Goal: Task Accomplishment & Management: Complete application form

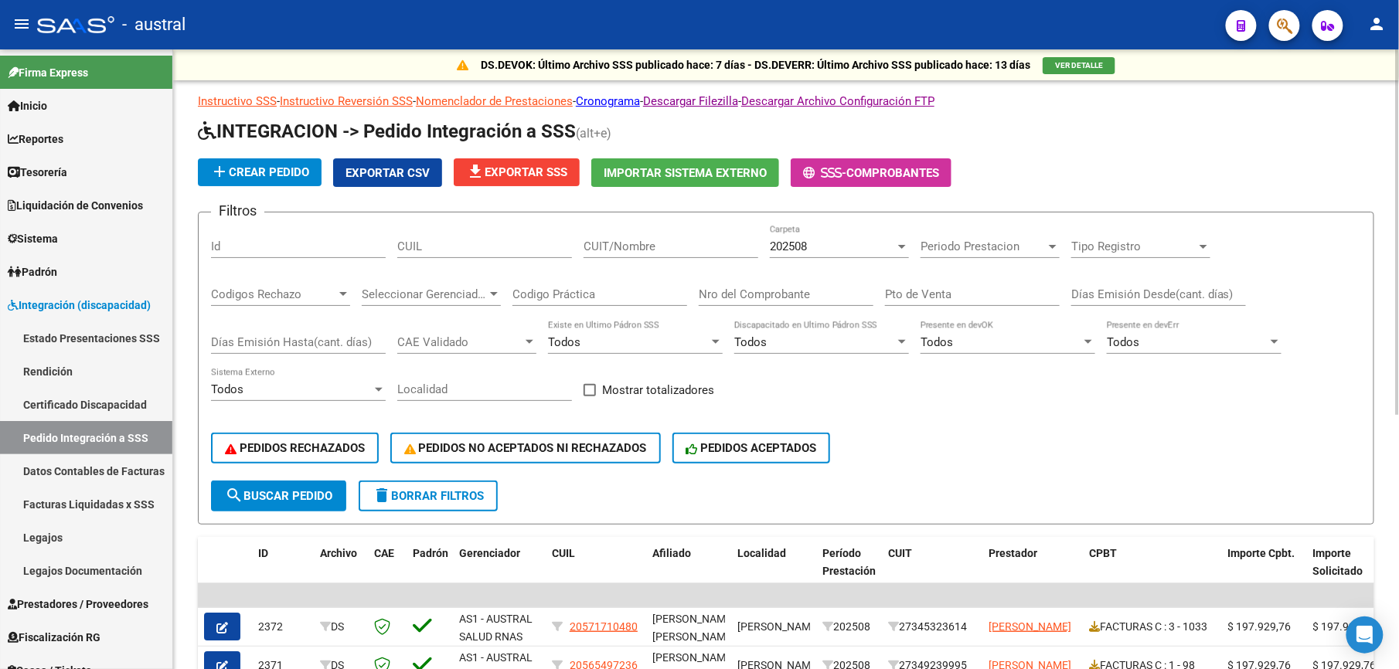
click at [433, 495] on span "delete Borrar Filtros" at bounding box center [428, 496] width 111 height 14
click at [702, 251] on input "CUIT/Nombre" at bounding box center [671, 247] width 175 height 14
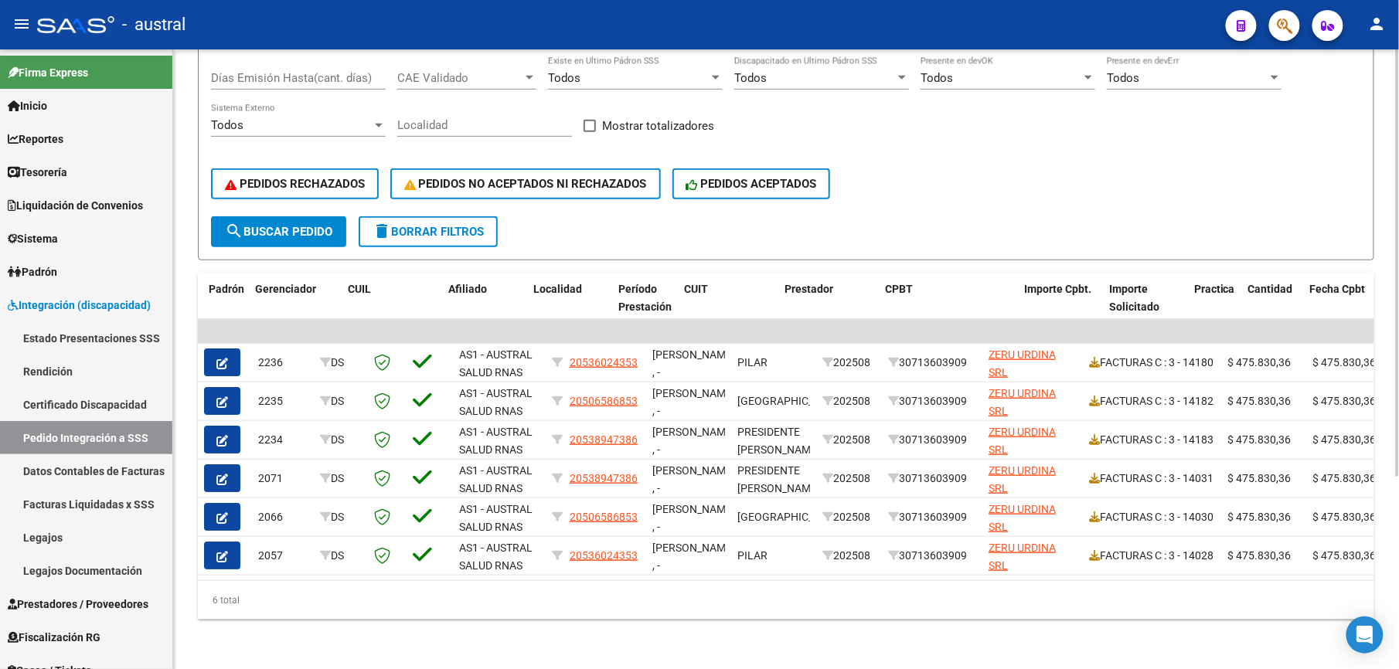
scroll to position [0, 319]
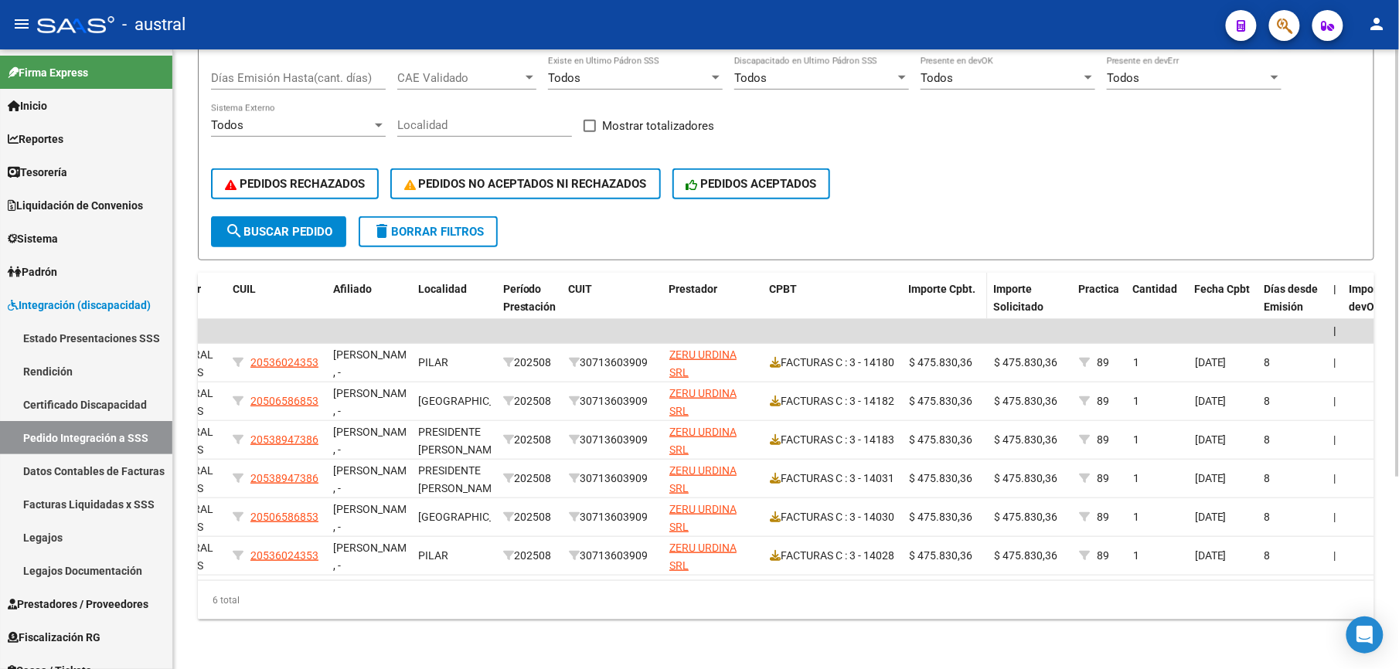
type input "30713603909"
drag, startPoint x: 903, startPoint y: 272, endPoint x: 1034, endPoint y: 272, distance: 131.4
click at [1034, 273] on div "ID Archivo CAE Padrón Gerenciador CUIL Afiliado Localidad Período Prestación CU…" at bounding box center [1121, 307] width 2485 height 68
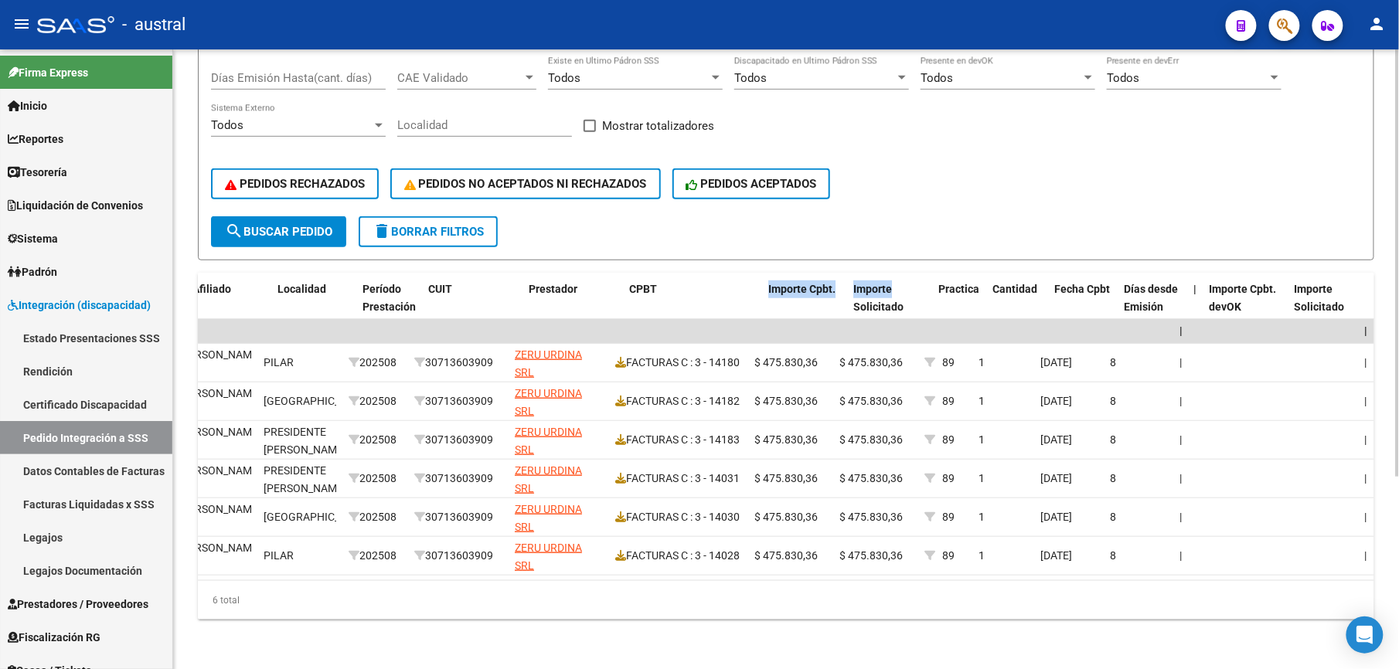
scroll to position [0, 0]
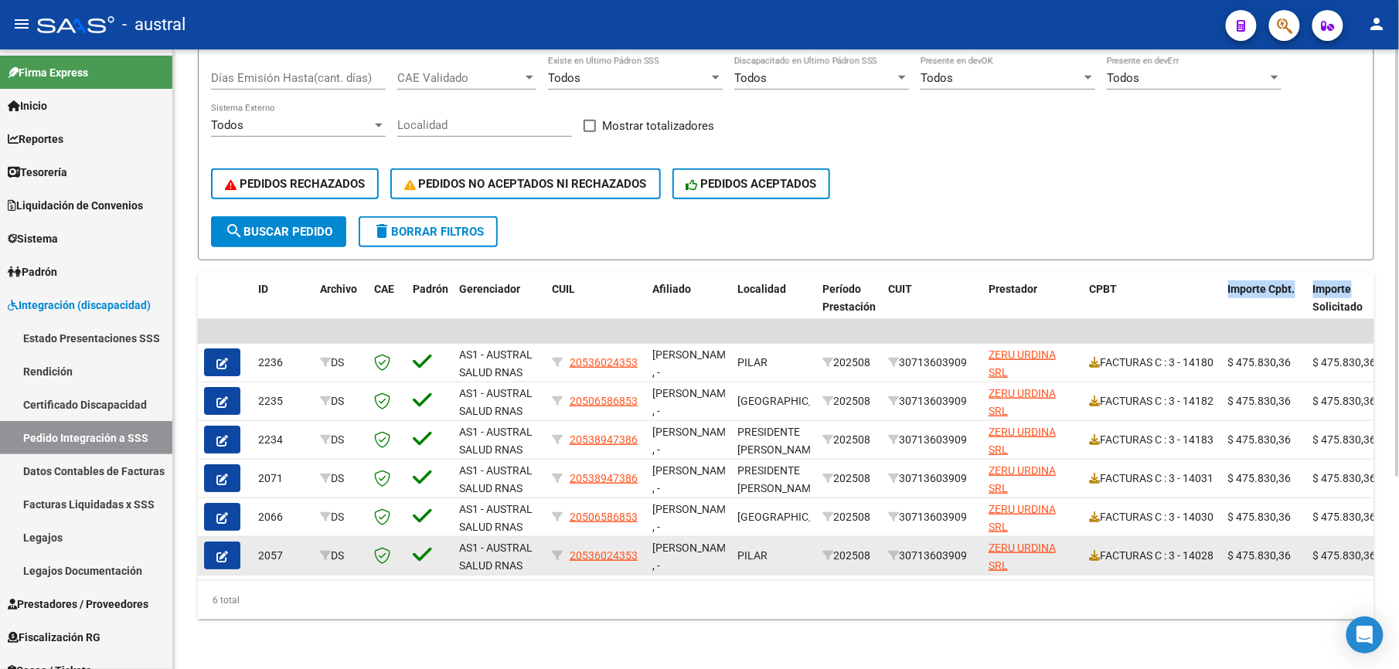
click at [218, 551] on icon "button" at bounding box center [222, 557] width 12 height 12
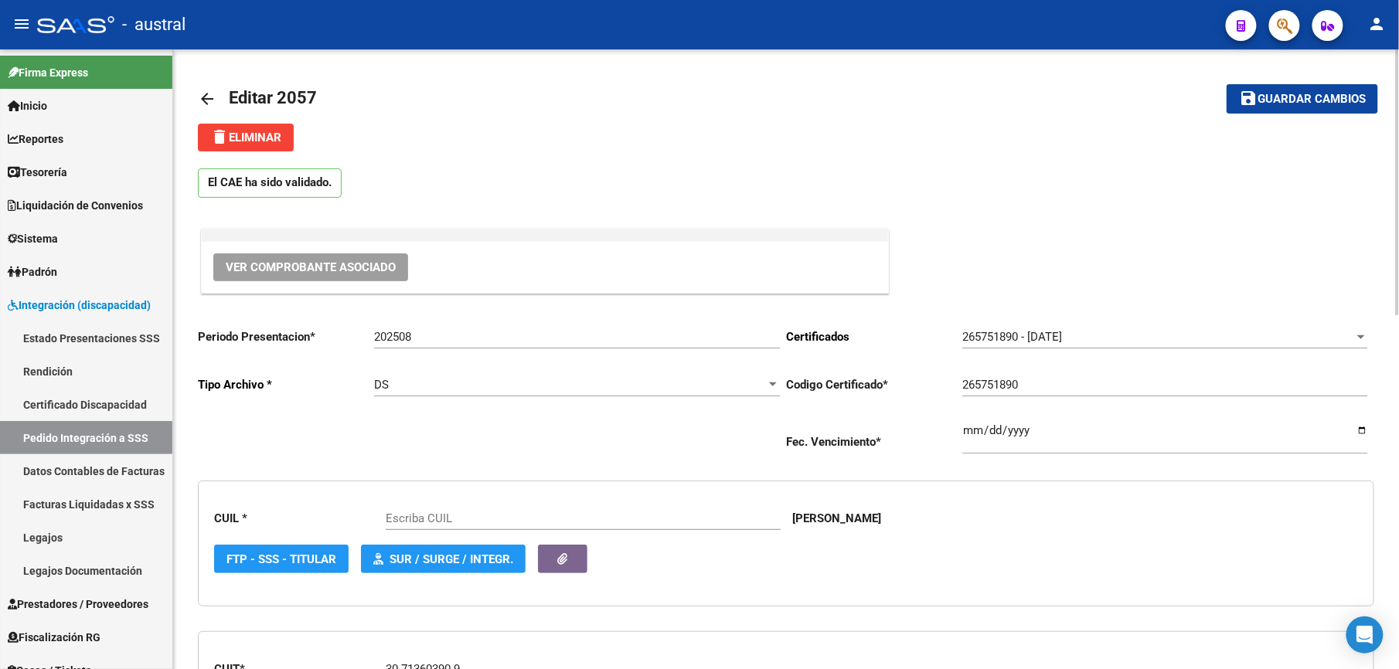
type input "20536024353"
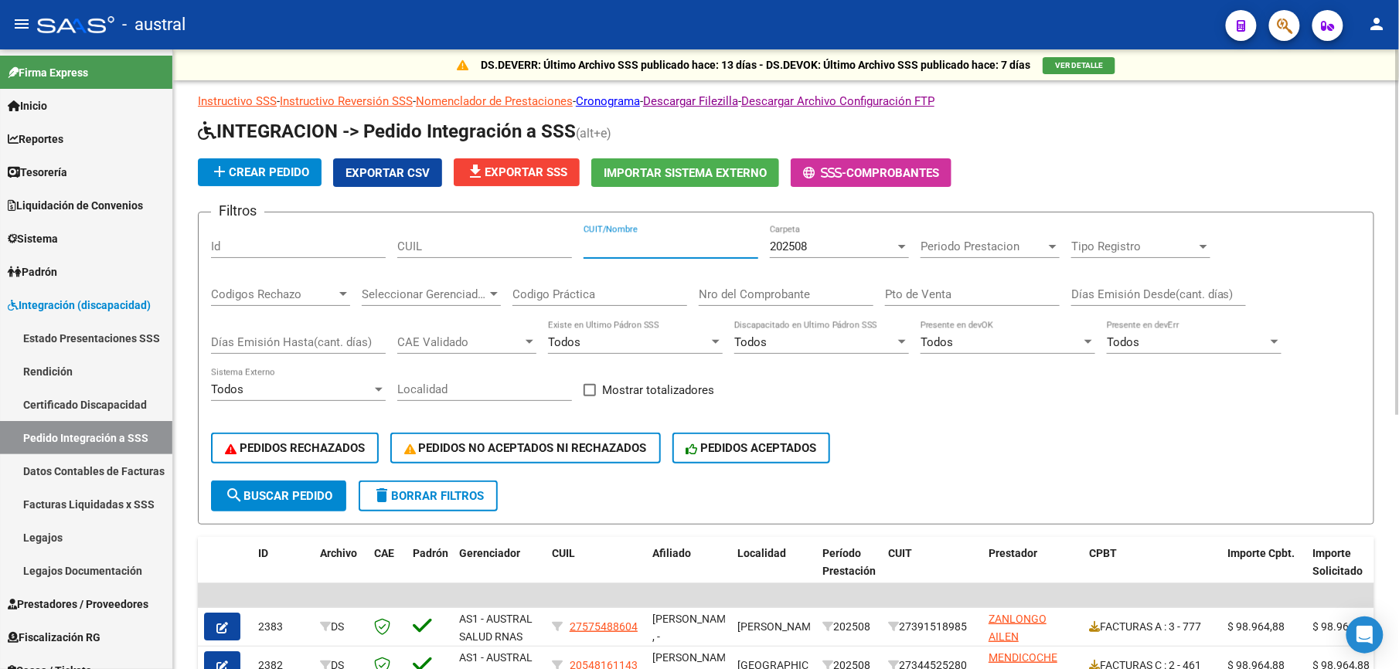
click at [685, 245] on input "CUIT/Nombre" at bounding box center [671, 247] width 175 height 14
type input "30713603909"
click at [283, 495] on span "search Buscar Pedido" at bounding box center [278, 496] width 107 height 14
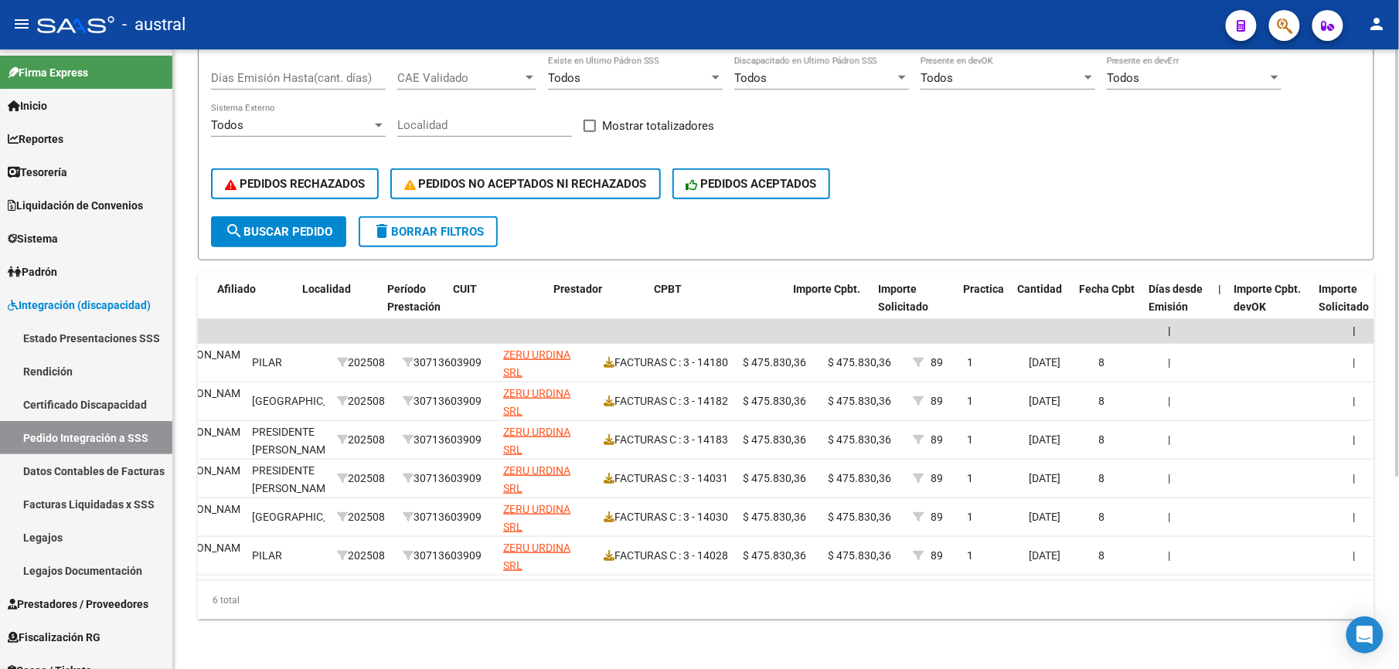
scroll to position [0, 434]
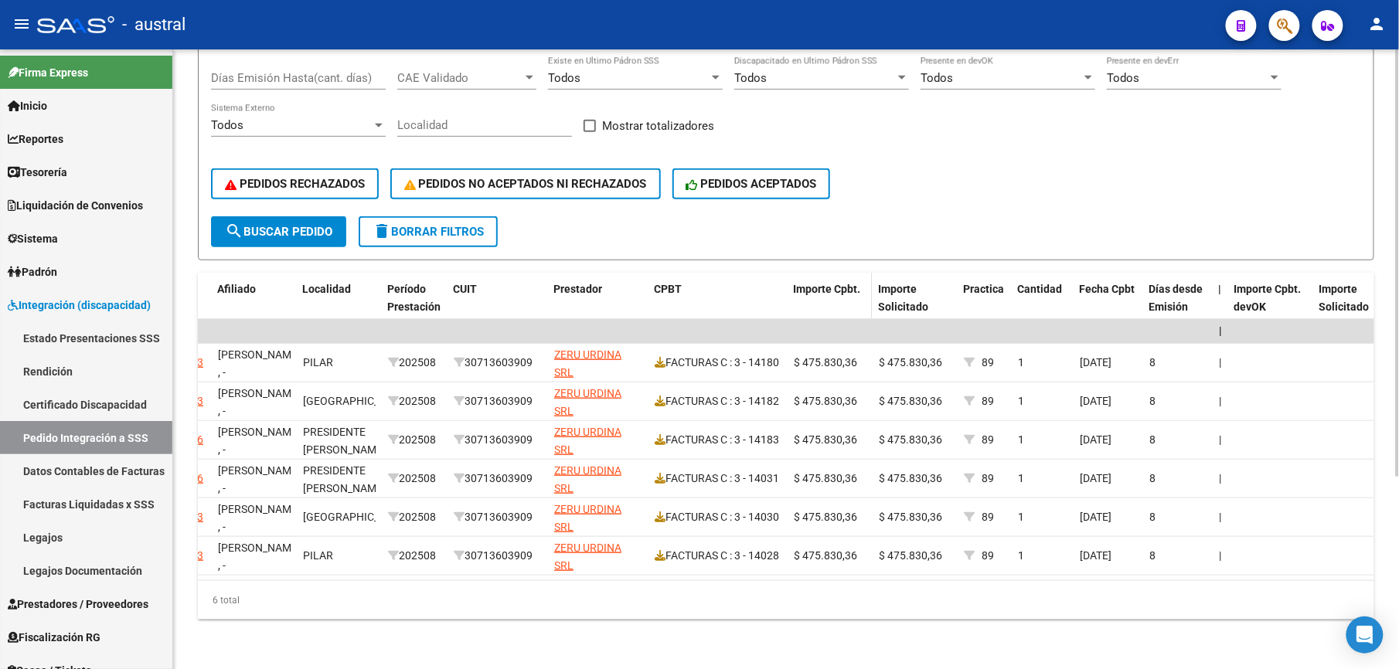
click at [787, 295] on datatable-header-cell "Importe Cpbt." at bounding box center [829, 307] width 85 height 68
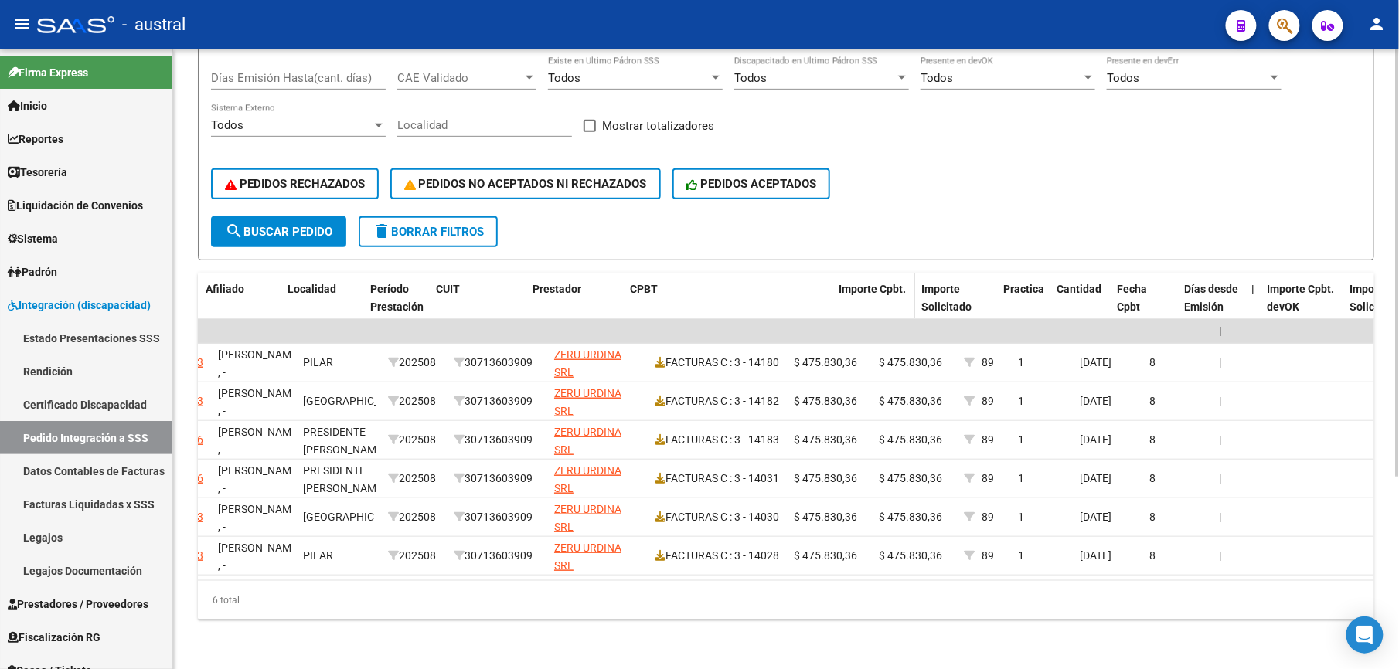
drag, startPoint x: 784, startPoint y: 294, endPoint x: 920, endPoint y: 292, distance: 136.1
click at [920, 292] on div "ID Archivo CAE Padrón Gerenciador CUIL Afiliado Localidad Período Prestación CU…" at bounding box center [1005, 307] width 2485 height 68
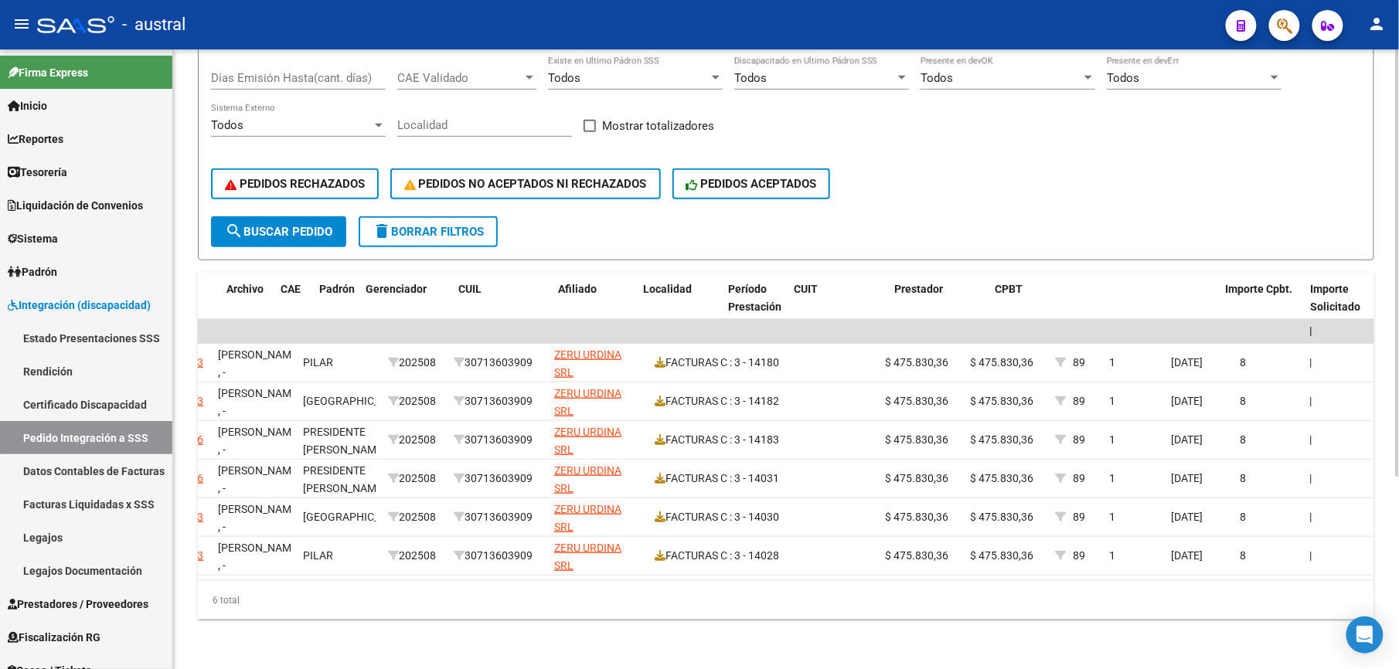
scroll to position [0, 0]
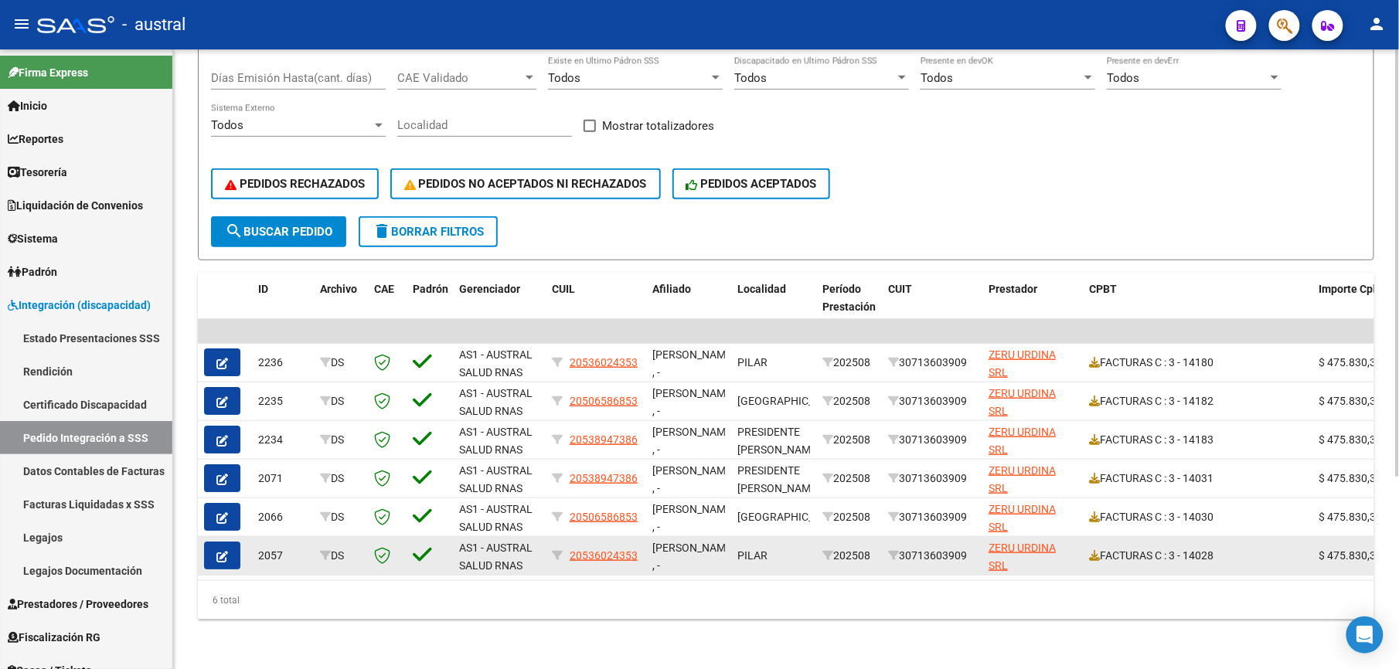
click at [235, 542] on button "button" at bounding box center [222, 556] width 36 height 28
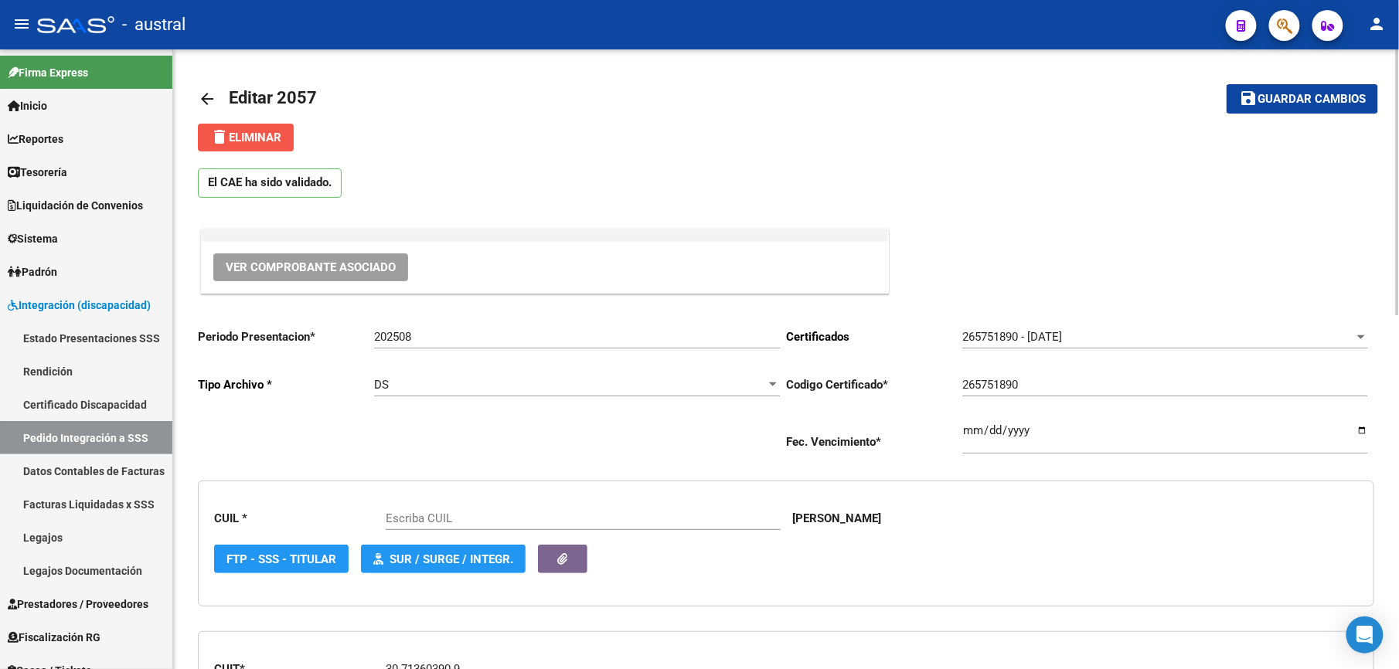
click at [247, 137] on span "delete Eliminar" at bounding box center [245, 138] width 71 height 14
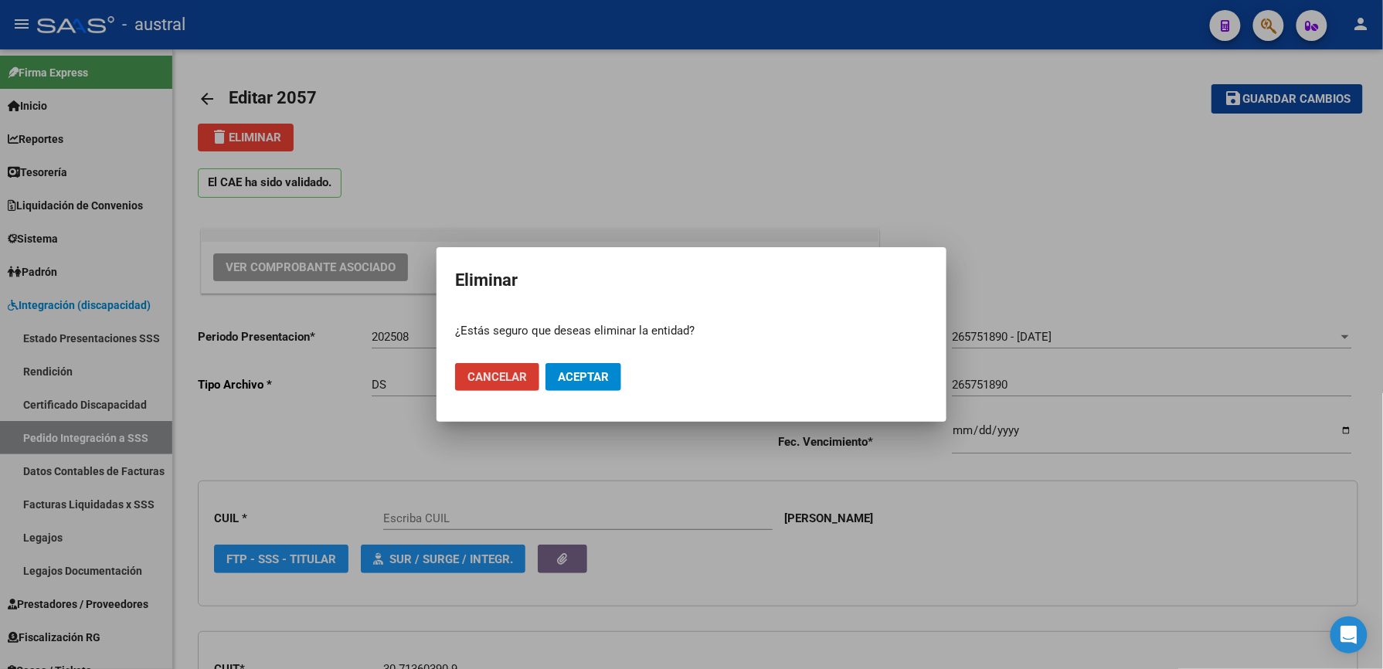
type input "20536024353"
click at [606, 379] on span "Aceptar" at bounding box center [583, 377] width 51 height 14
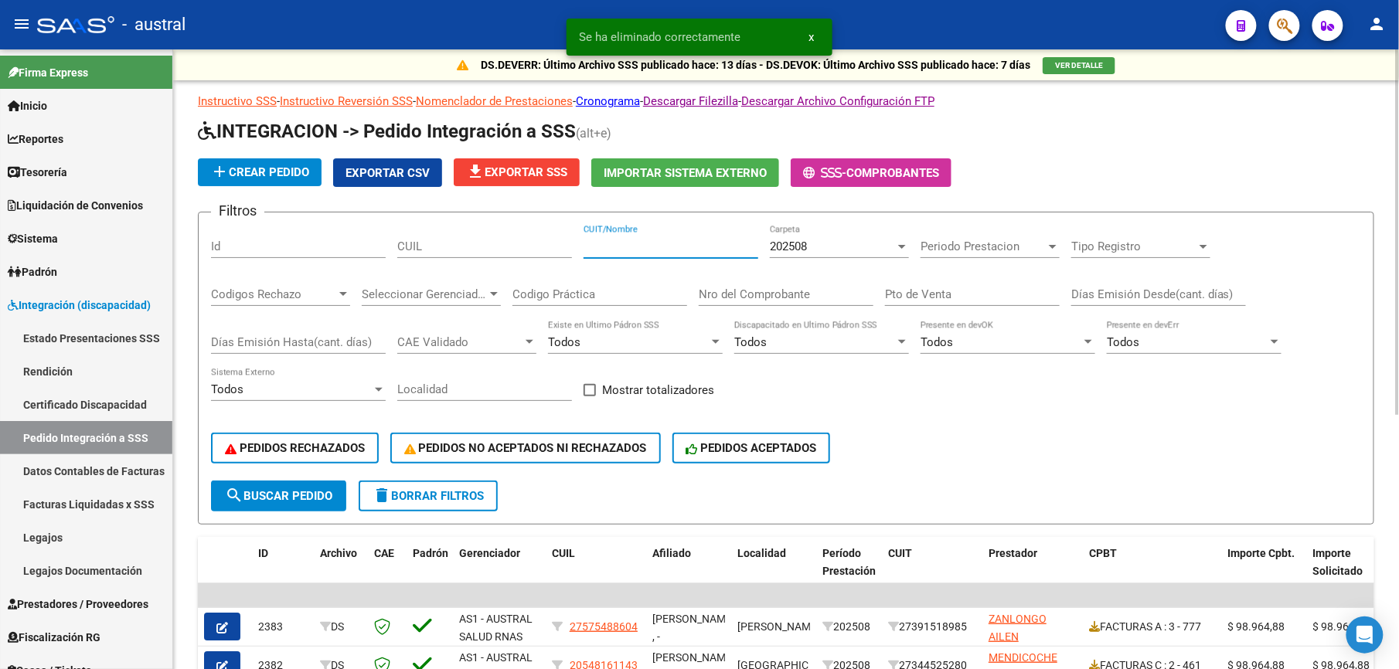
click at [665, 249] on input "CUIT/Nombre" at bounding box center [671, 247] width 175 height 14
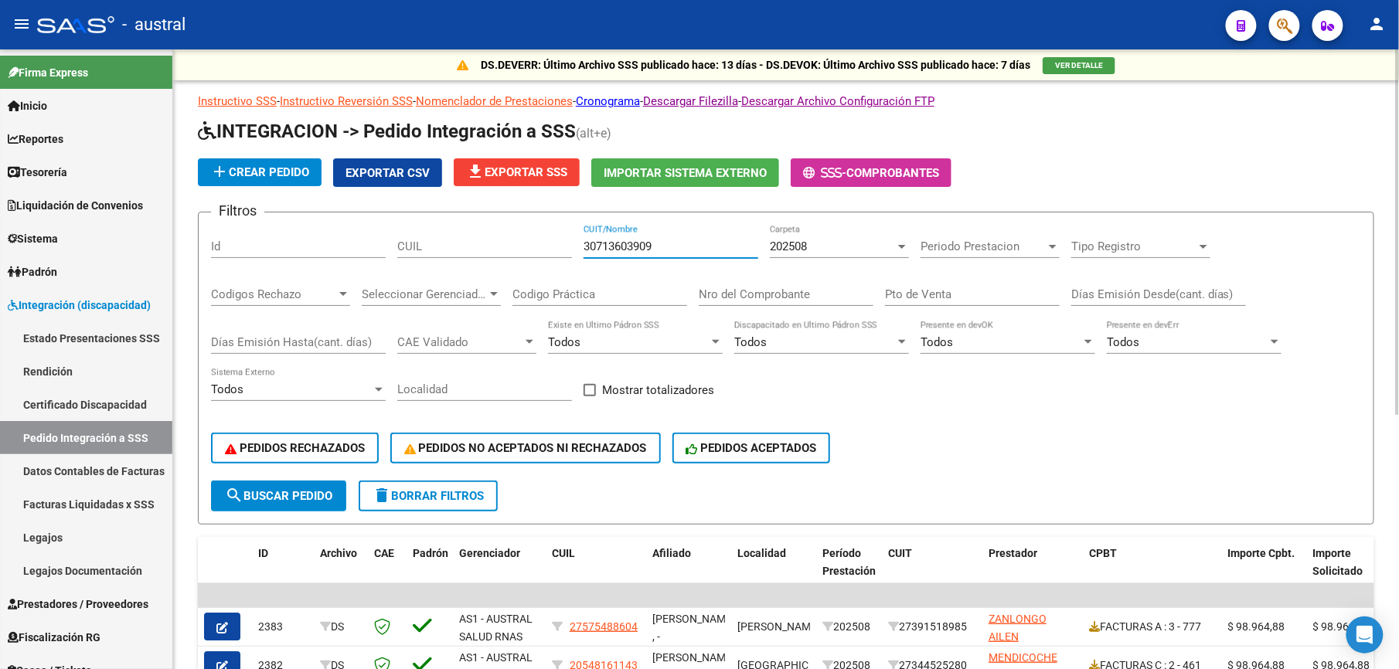
type input "30713603909"
click at [297, 496] on span "search Buscar Pedido" at bounding box center [278, 496] width 107 height 14
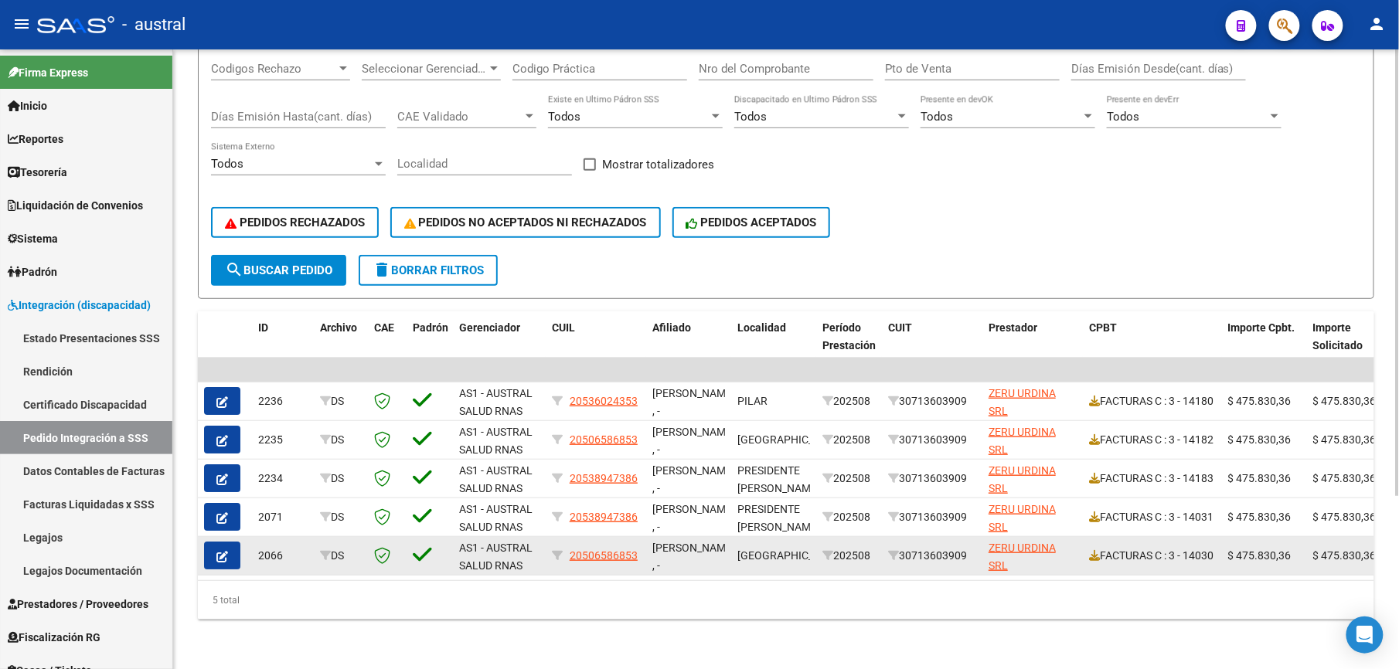
click at [226, 551] on icon "button" at bounding box center [222, 557] width 12 height 12
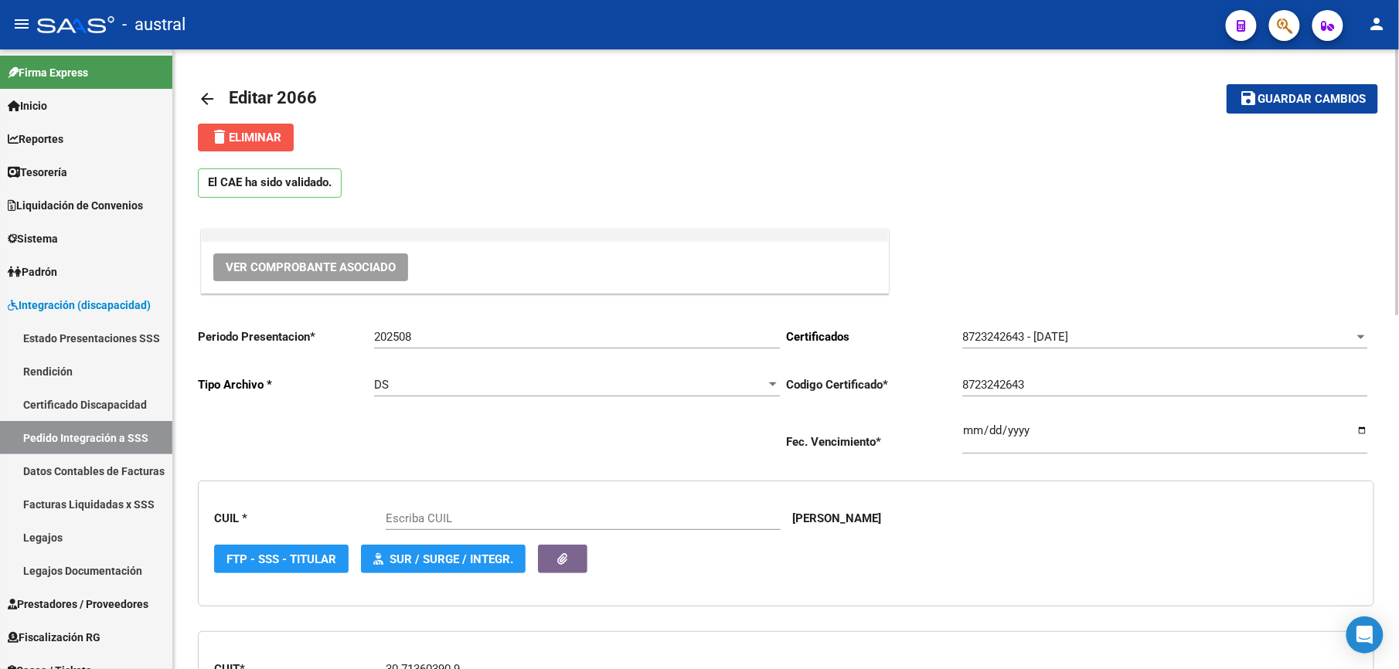
click at [246, 125] on button "delete Eliminar" at bounding box center [246, 138] width 96 height 28
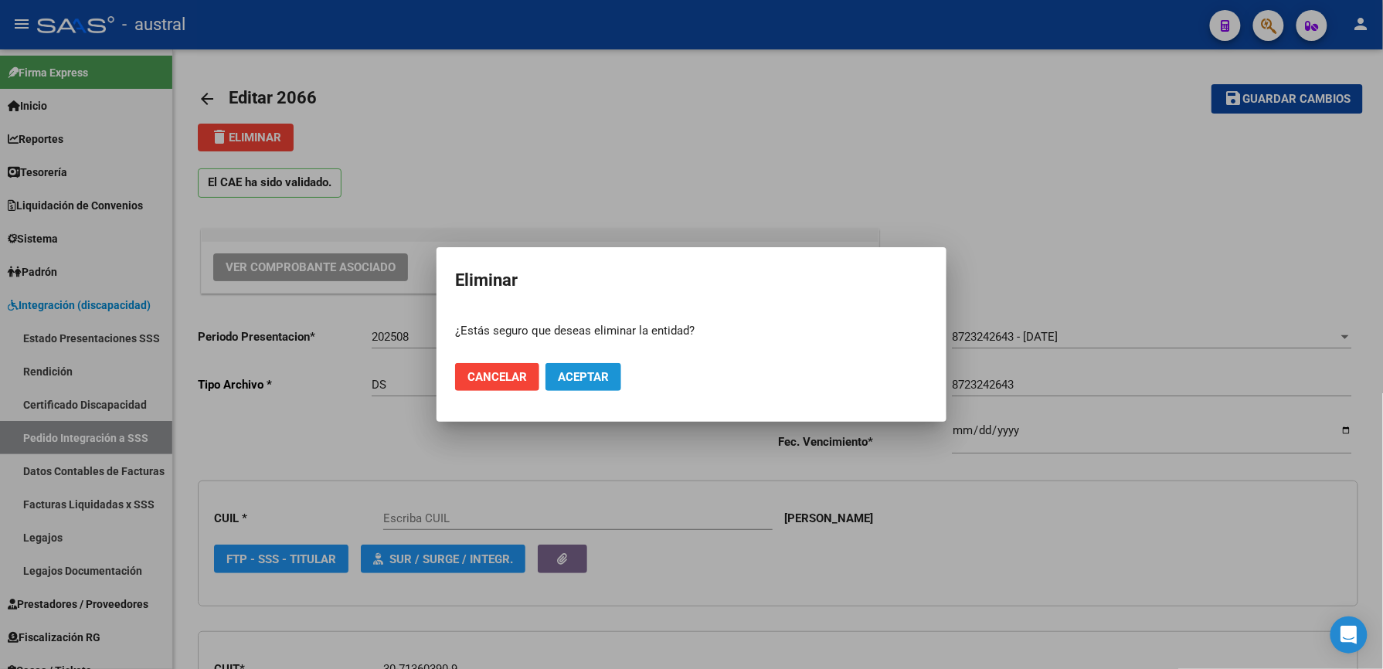
click at [604, 380] on span "Aceptar" at bounding box center [583, 377] width 51 height 14
type input "20506586853"
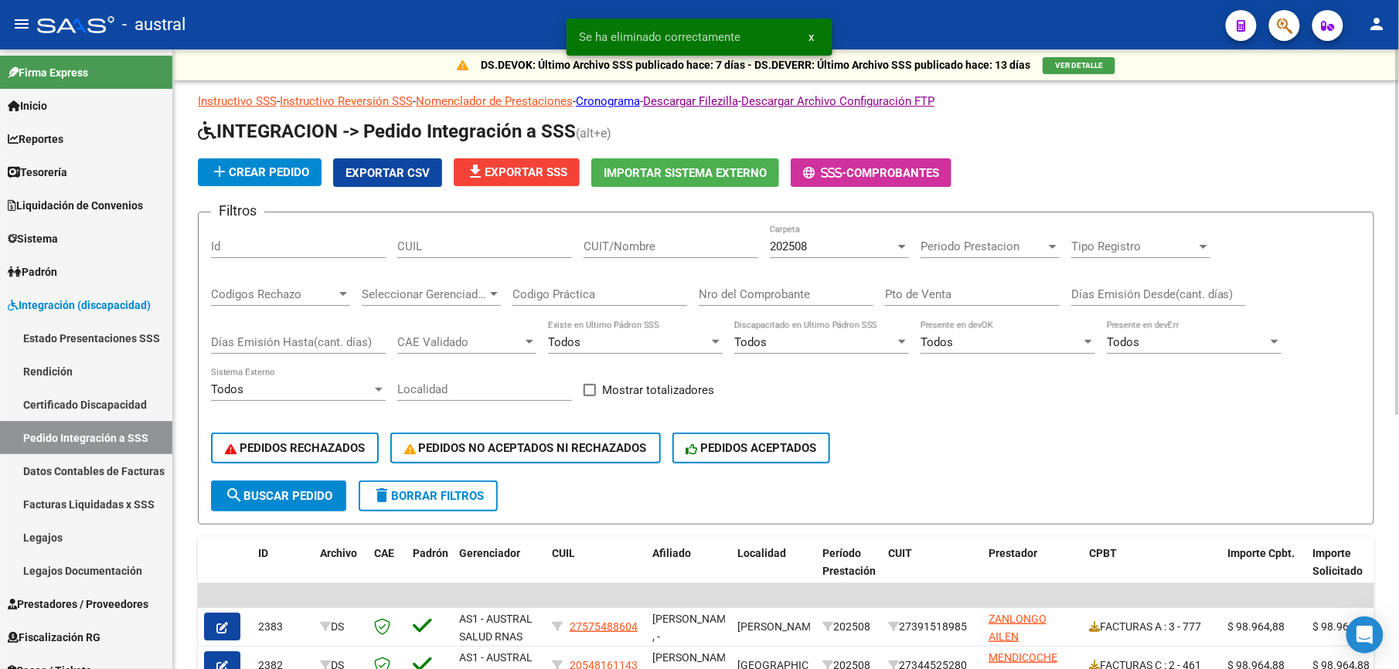
click at [687, 240] on input "CUIT/Nombre" at bounding box center [671, 247] width 175 height 14
type input "307"
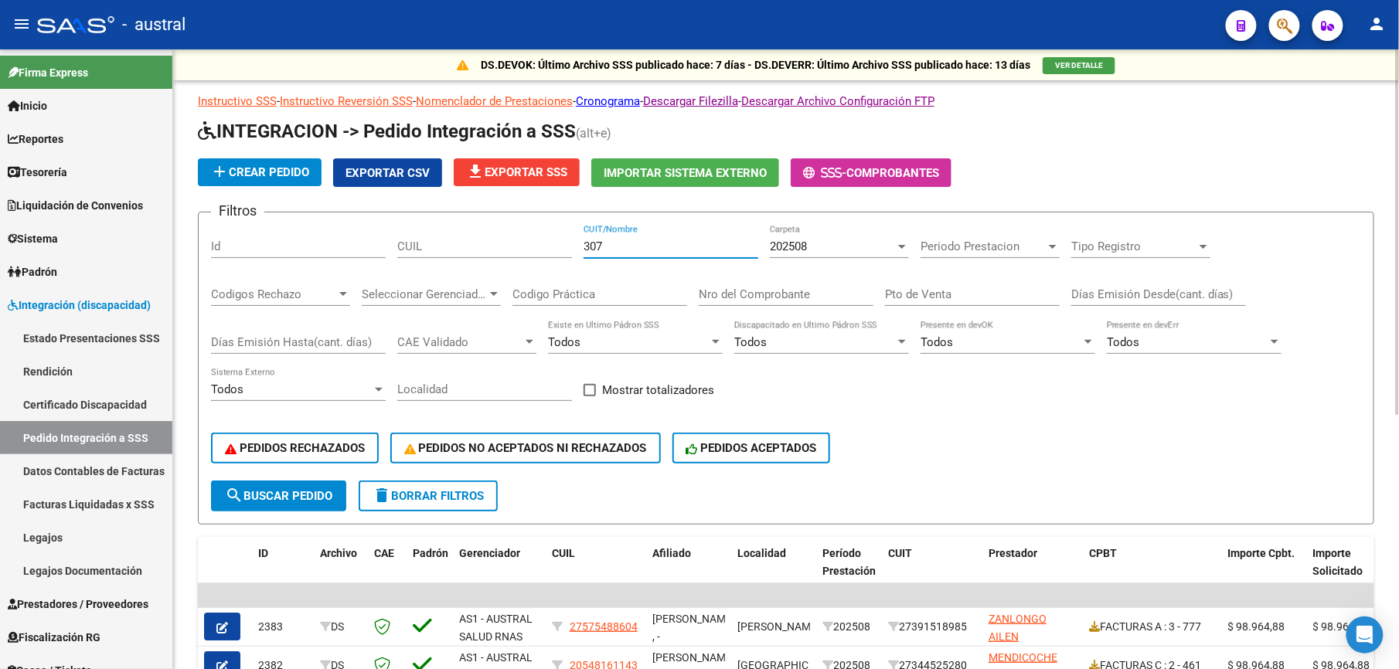
drag, startPoint x: 672, startPoint y: 250, endPoint x: 514, endPoint y: 257, distance: 158.6
click at [514, 257] on div "Filtros Id CUIL 307 CUIT/Nombre 202508 Carpeta Periodo Prestacion Periodo Prest…" at bounding box center [786, 353] width 1150 height 256
click at [611, 248] on input "CUIT/Nombre" at bounding box center [671, 247] width 175 height 14
type input "30713603909"
click at [313, 496] on span "search Buscar Pedido" at bounding box center [278, 496] width 107 height 14
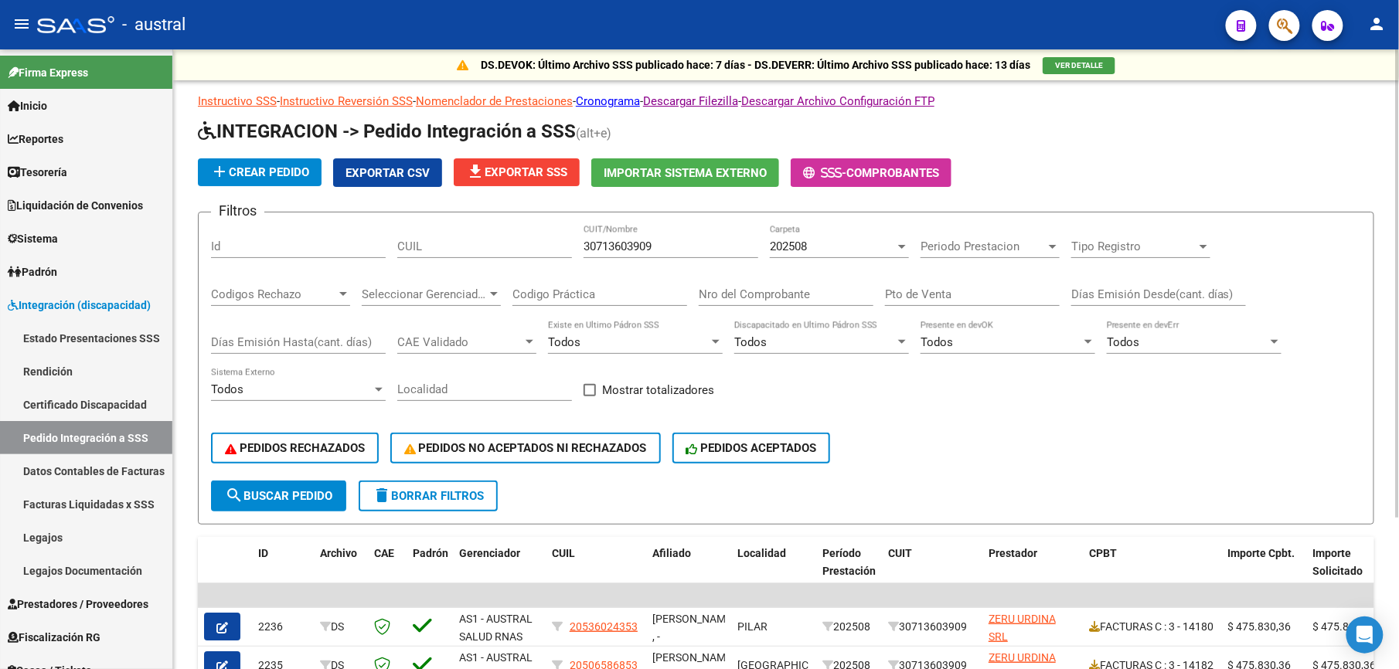
scroll to position [202, 0]
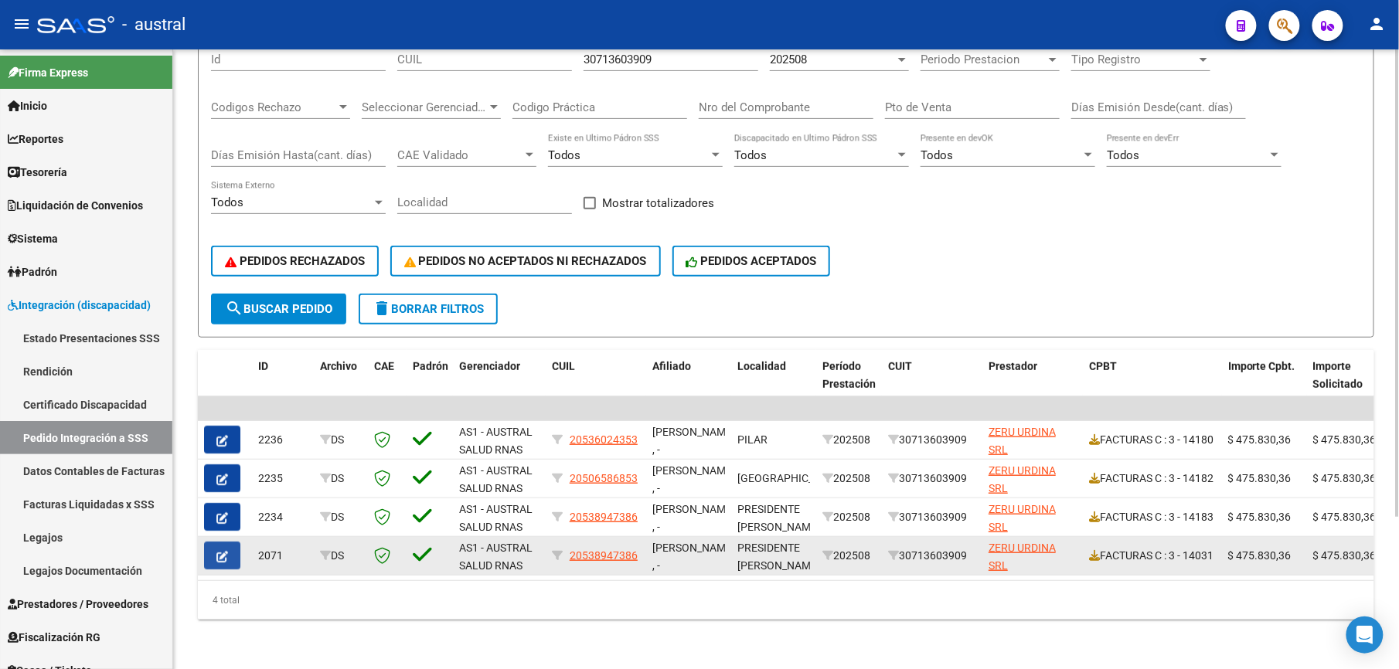
click at [216, 551] on icon "button" at bounding box center [222, 557] width 12 height 12
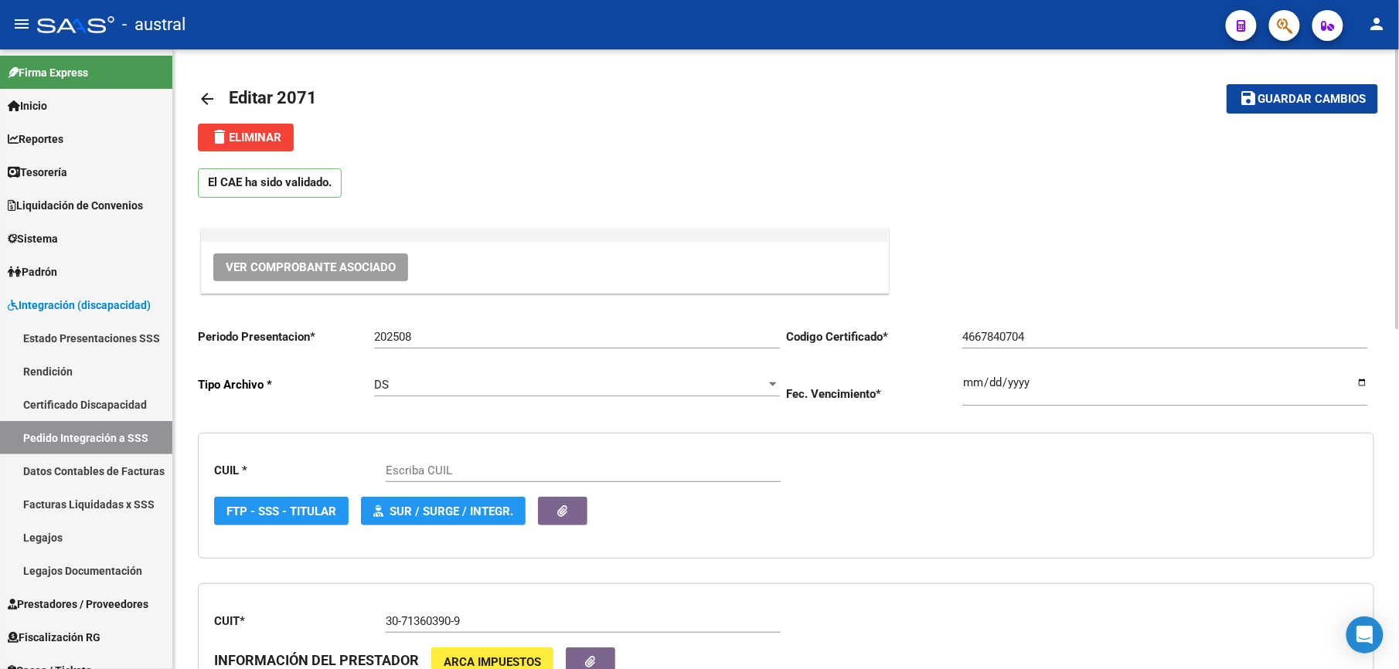
click at [251, 148] on button "delete Eliminar" at bounding box center [246, 138] width 96 height 28
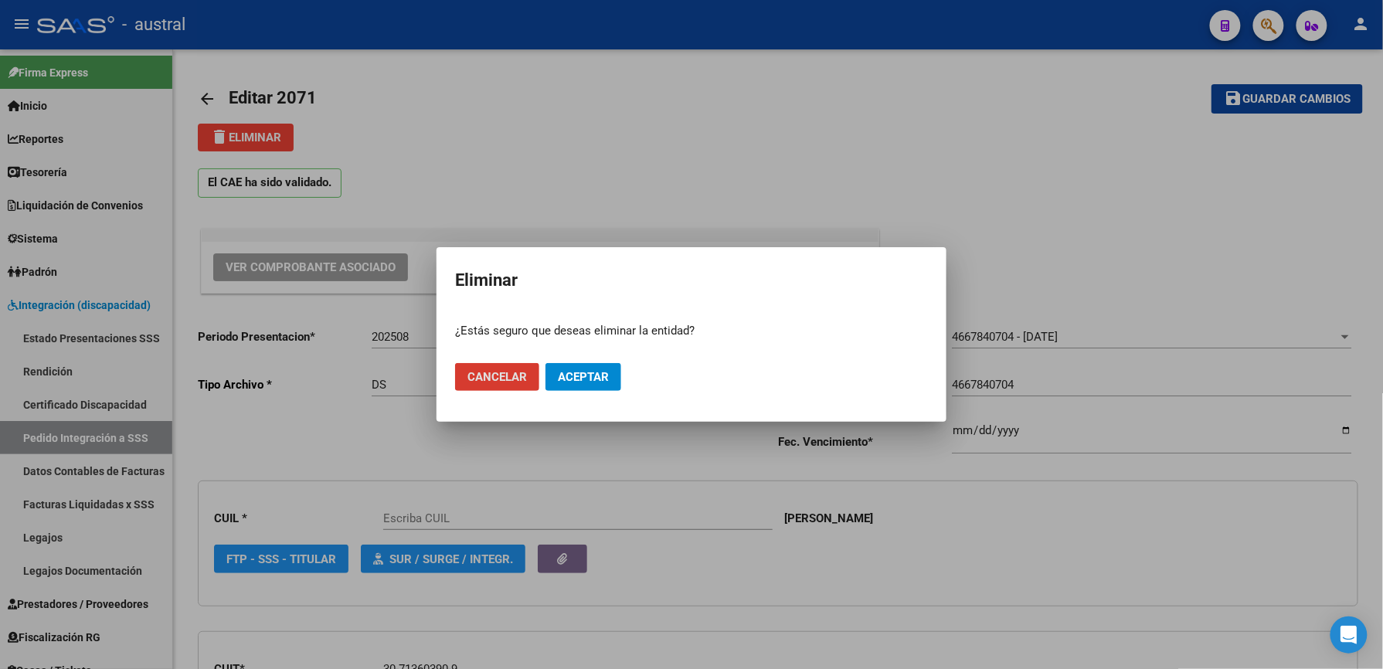
click at [573, 387] on button "Aceptar" at bounding box center [584, 377] width 76 height 28
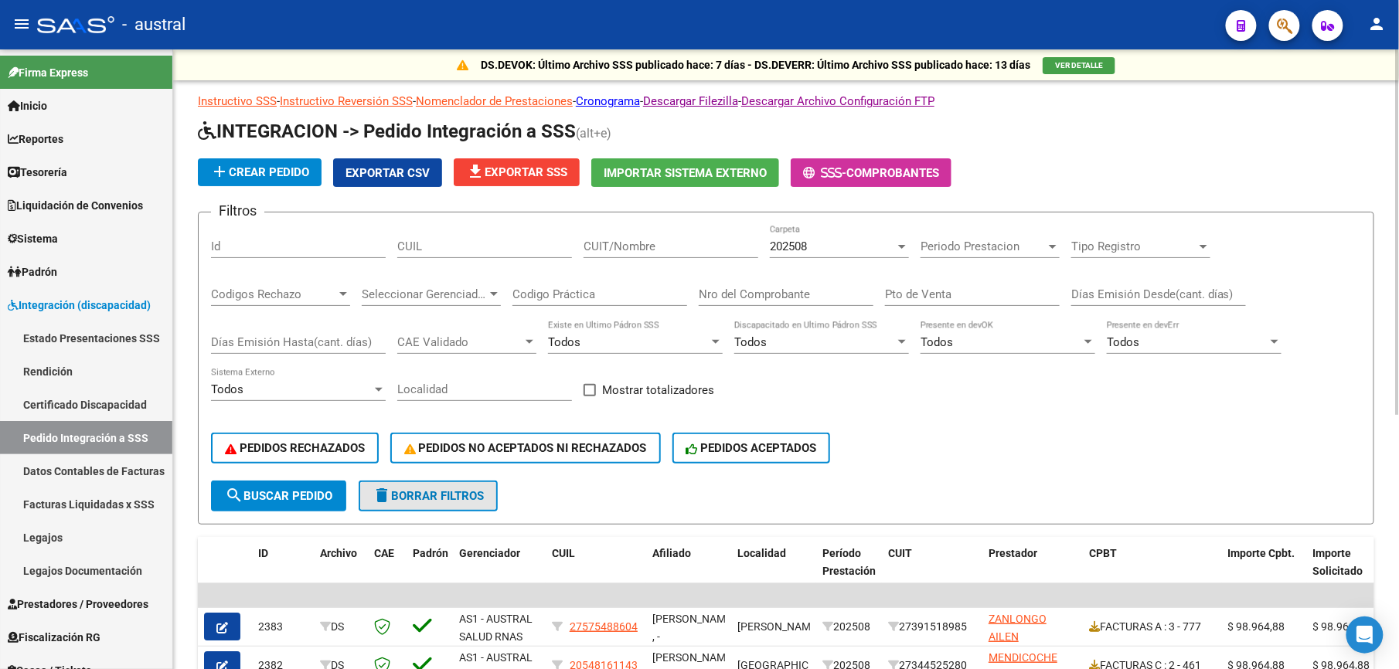
click at [442, 504] on button "delete Borrar Filtros" at bounding box center [428, 496] width 139 height 31
click at [609, 252] on input "CUIT/Nombre" at bounding box center [671, 247] width 175 height 14
type input "30713603909"
click at [270, 499] on span "search Buscar Pedido" at bounding box center [278, 496] width 107 height 14
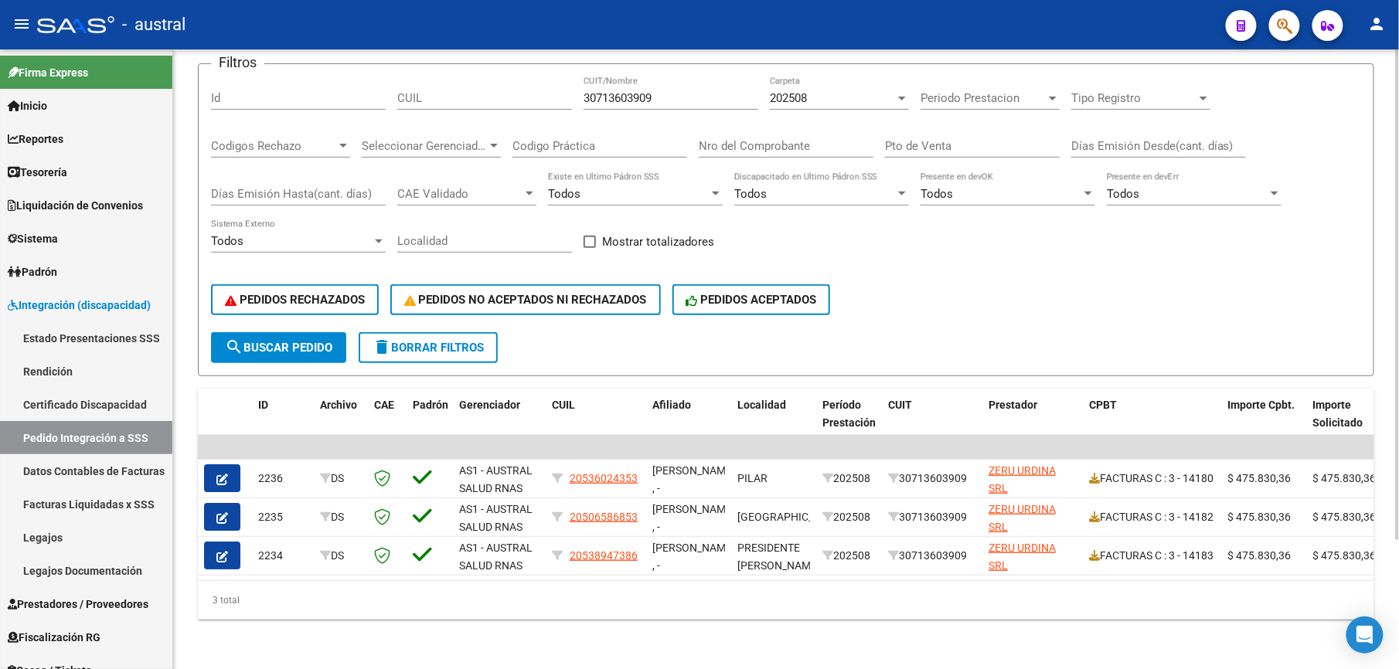
click at [441, 341] on span "delete Borrar Filtros" at bounding box center [428, 348] width 111 height 14
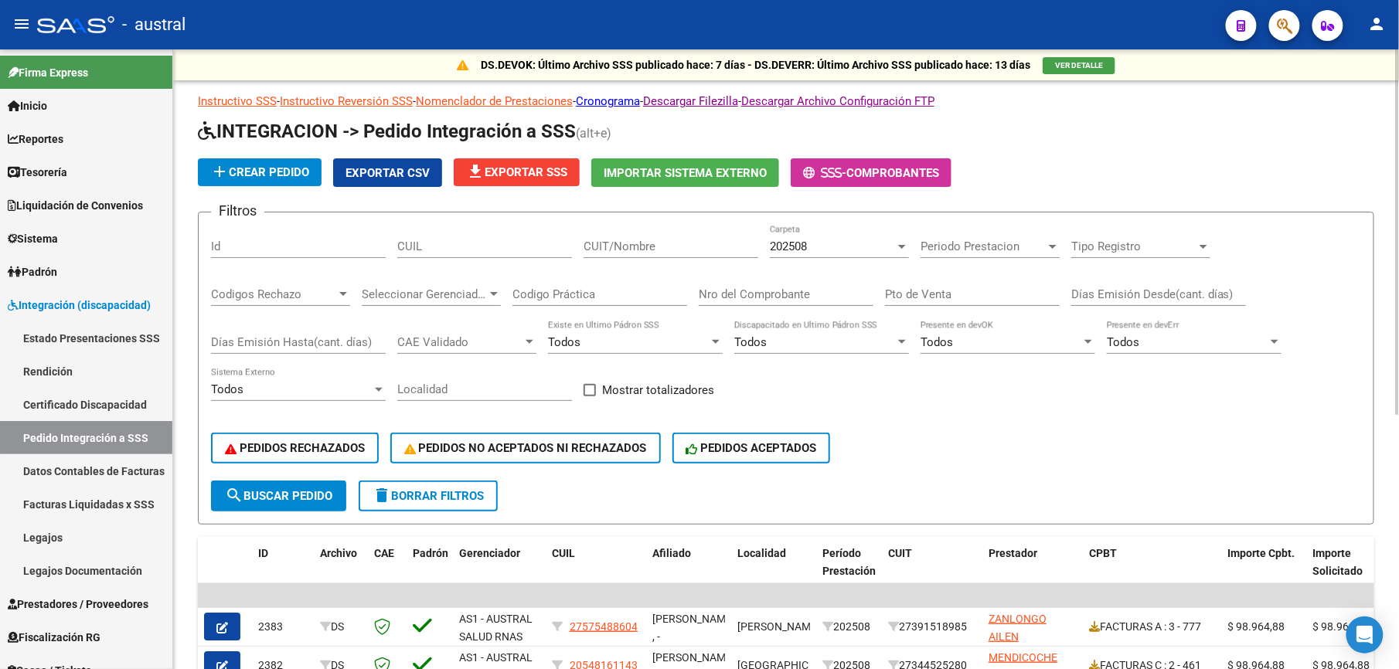
click at [532, 177] on span "file_download Exportar SSS" at bounding box center [516, 172] width 101 height 14
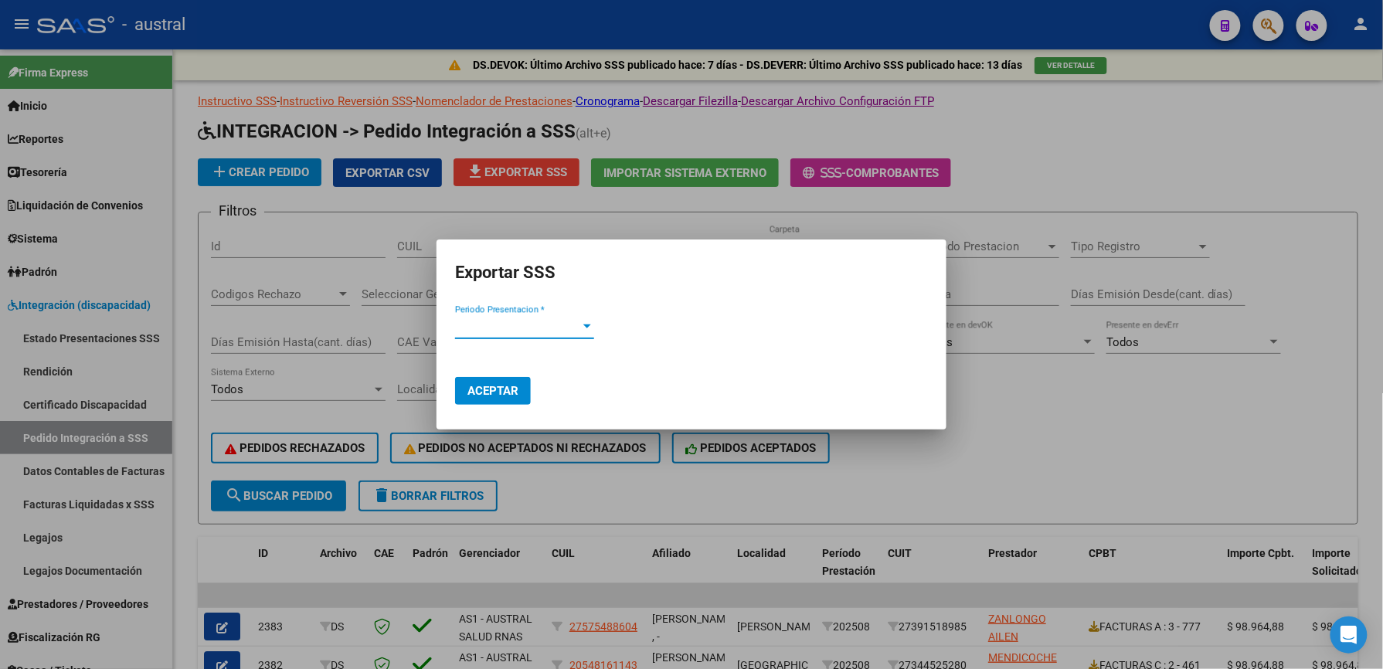
click at [533, 326] on span "Periodo Presentacion *" at bounding box center [517, 327] width 125 height 14
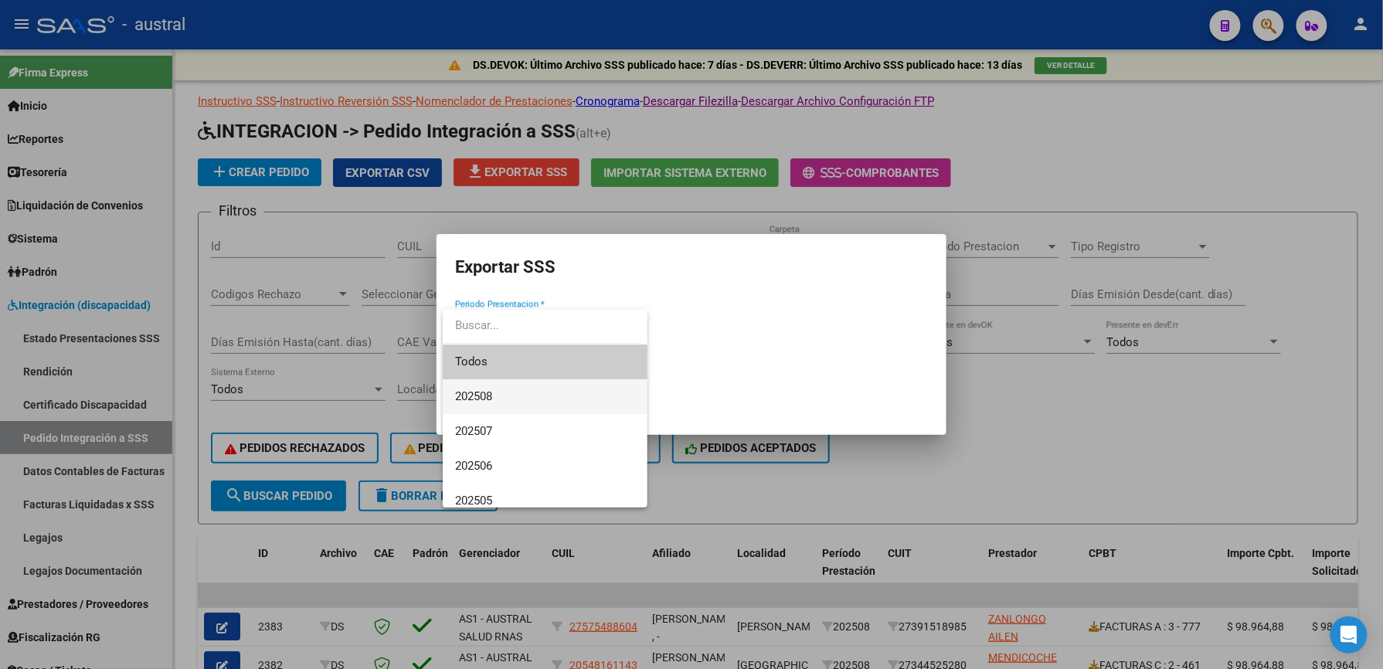
click at [505, 393] on span "202508" at bounding box center [545, 396] width 180 height 35
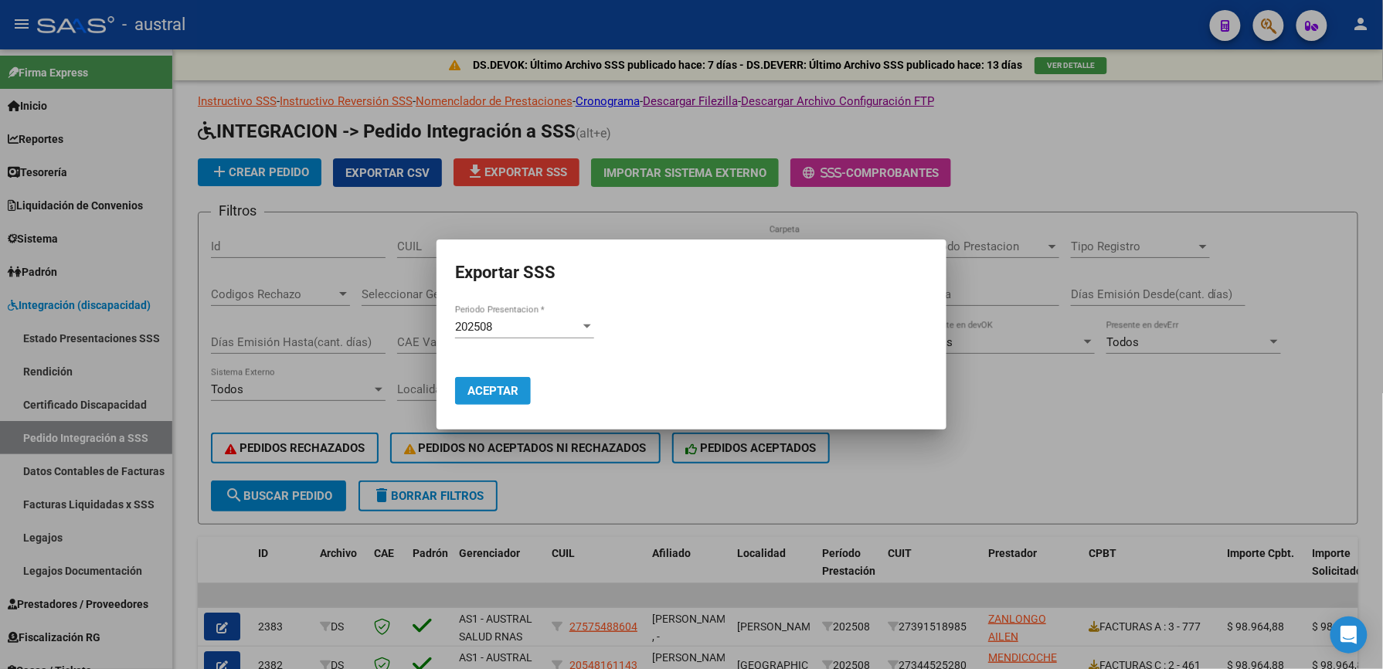
click at [505, 393] on span "Aceptar" at bounding box center [493, 391] width 51 height 14
click at [1068, 433] on div at bounding box center [691, 334] width 1383 height 669
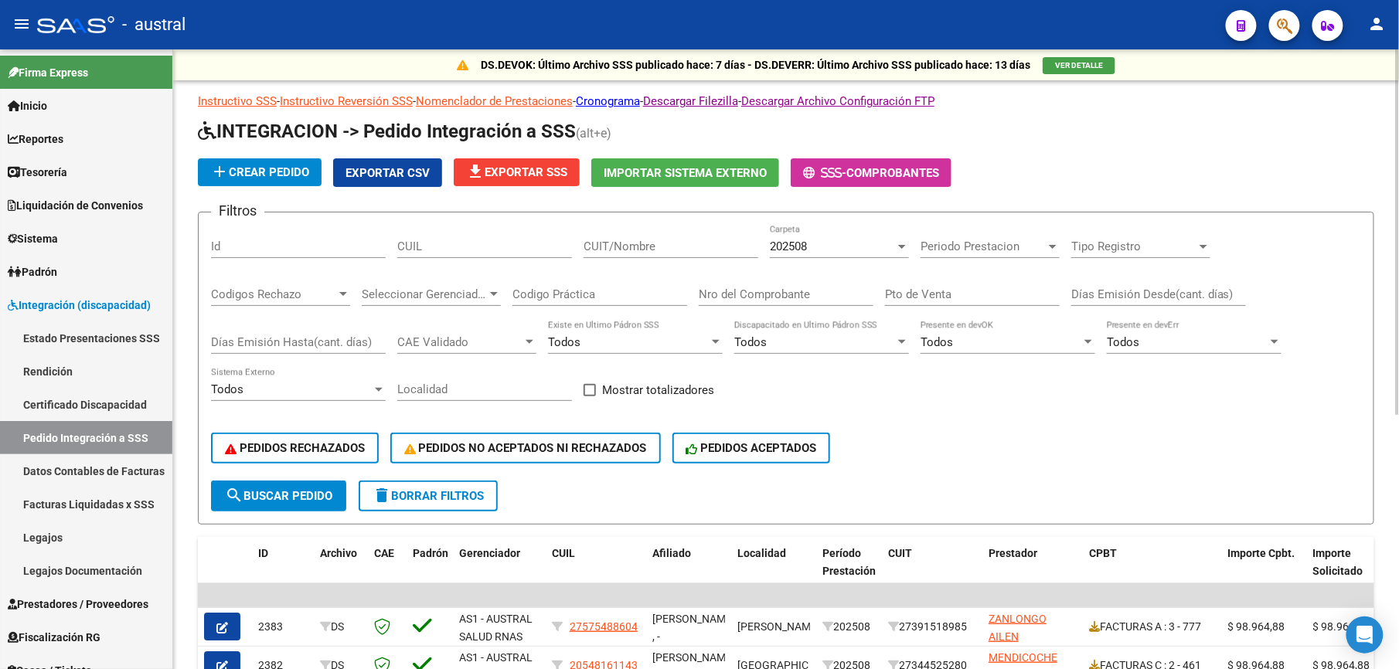
click at [430, 493] on span "delete Borrar Filtros" at bounding box center [428, 496] width 111 height 14
click at [335, 456] on button "PEDIDOS RECHAZADOS" at bounding box center [295, 448] width 168 height 31
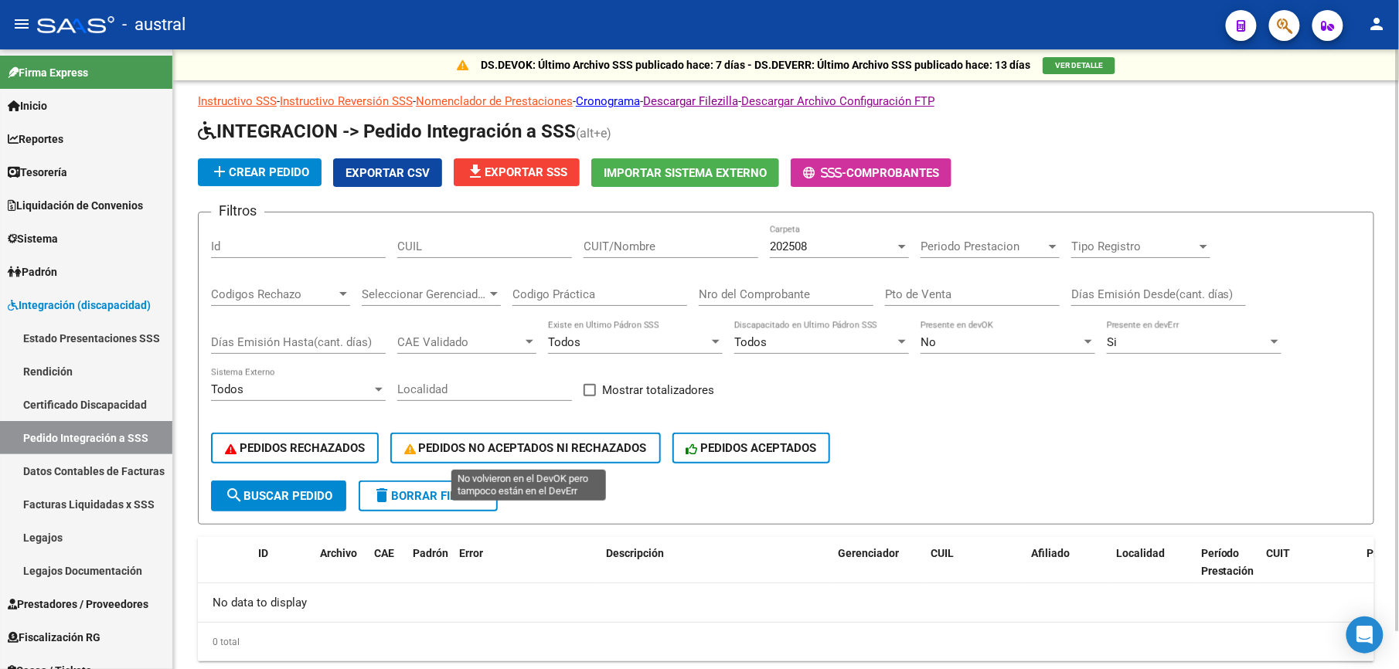
click at [597, 448] on span "PEDIDOS NO ACEPTADOS NI RECHAZADOS" at bounding box center [525, 448] width 243 height 14
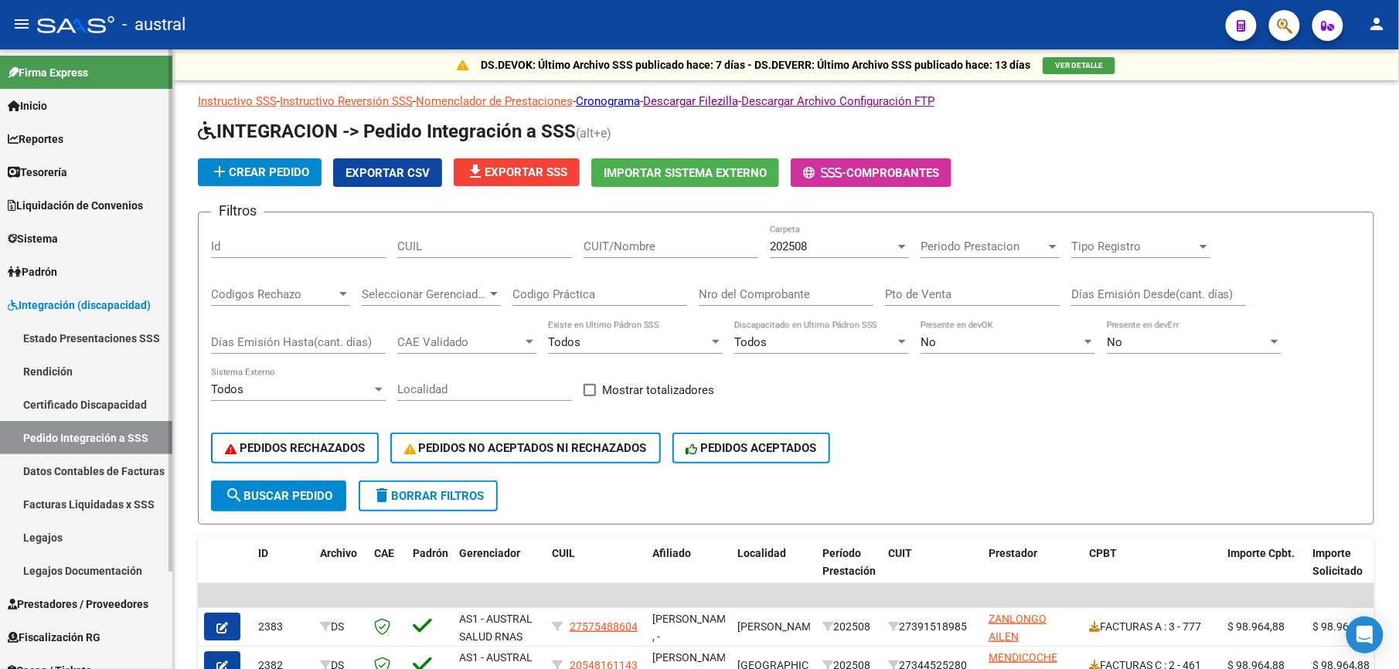
click at [121, 328] on link "Estado Presentaciones SSS" at bounding box center [86, 338] width 172 height 33
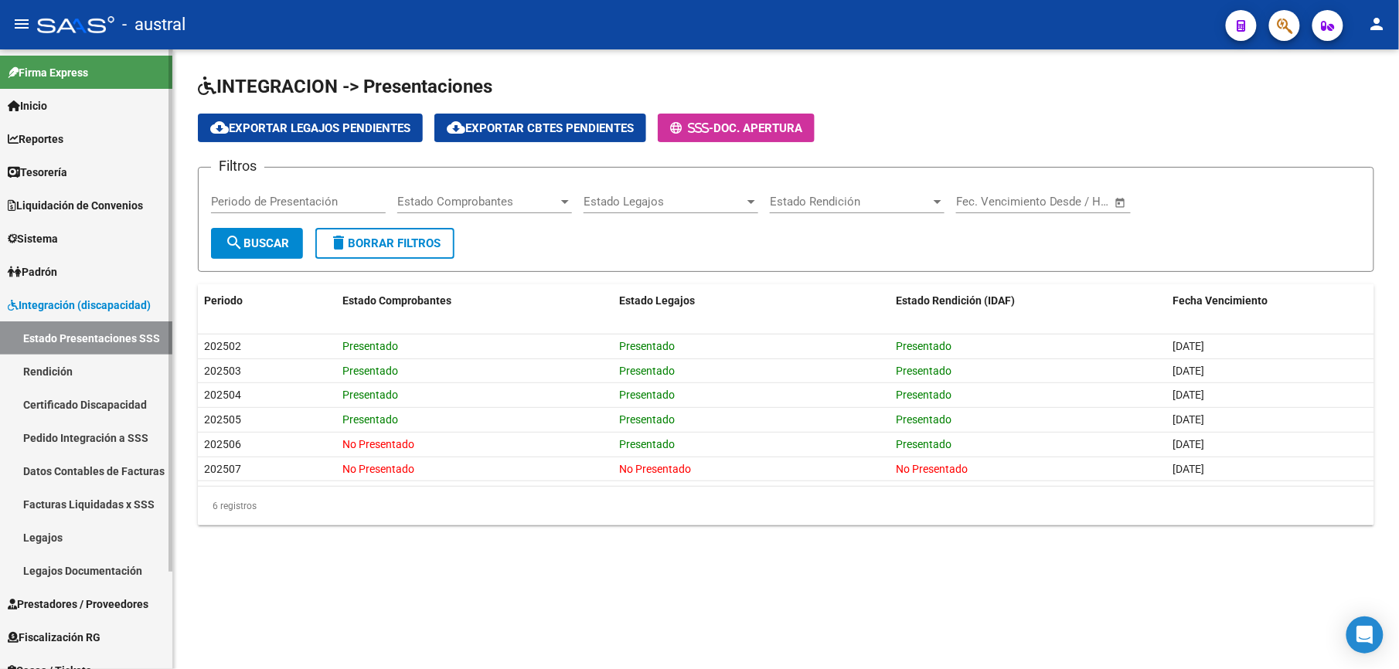
click at [105, 304] on span "Integración (discapacidad)" at bounding box center [79, 305] width 143 height 17
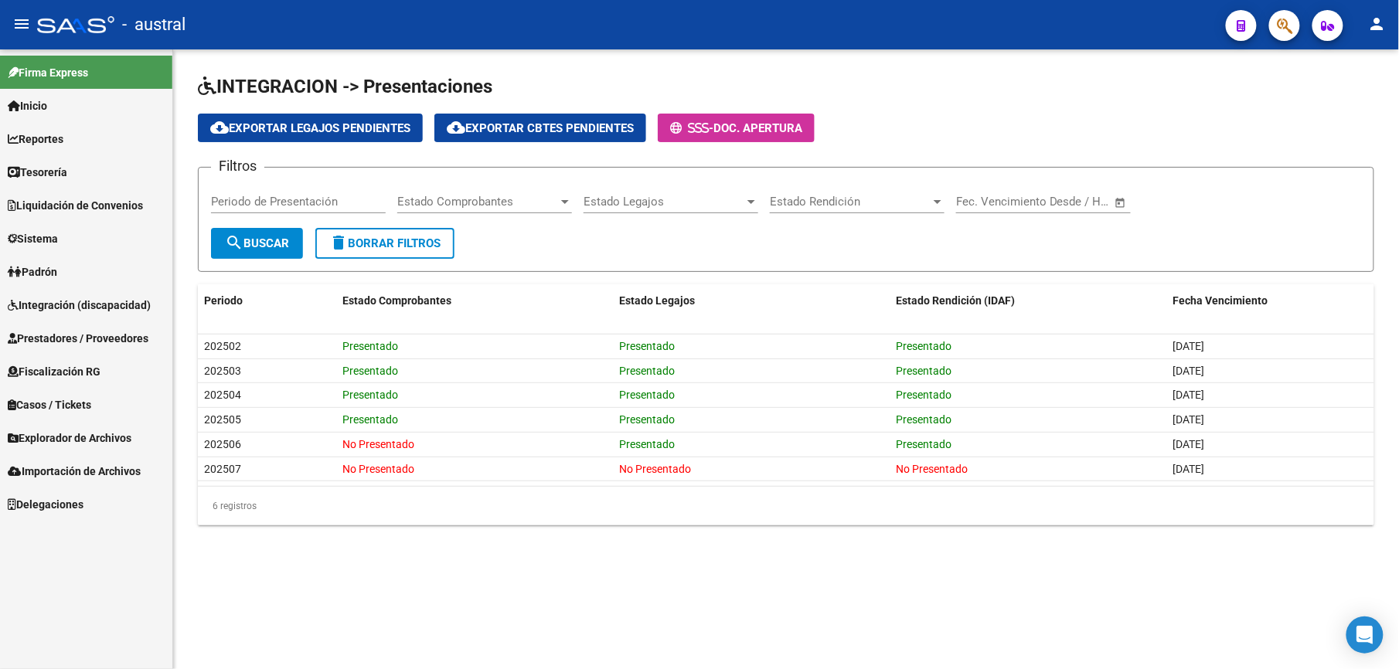
click at [105, 318] on link "Integración (discapacidad)" at bounding box center [86, 304] width 172 height 33
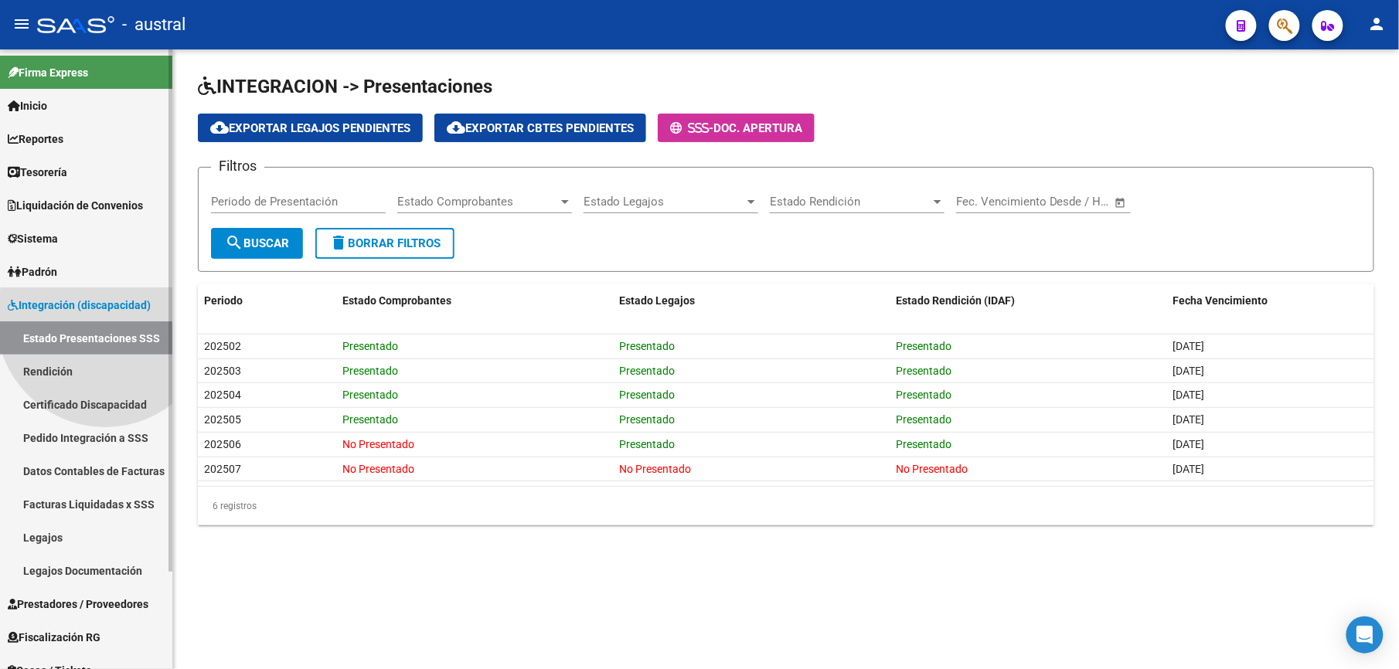
click at [97, 334] on link "Estado Presentaciones SSS" at bounding box center [86, 338] width 172 height 33
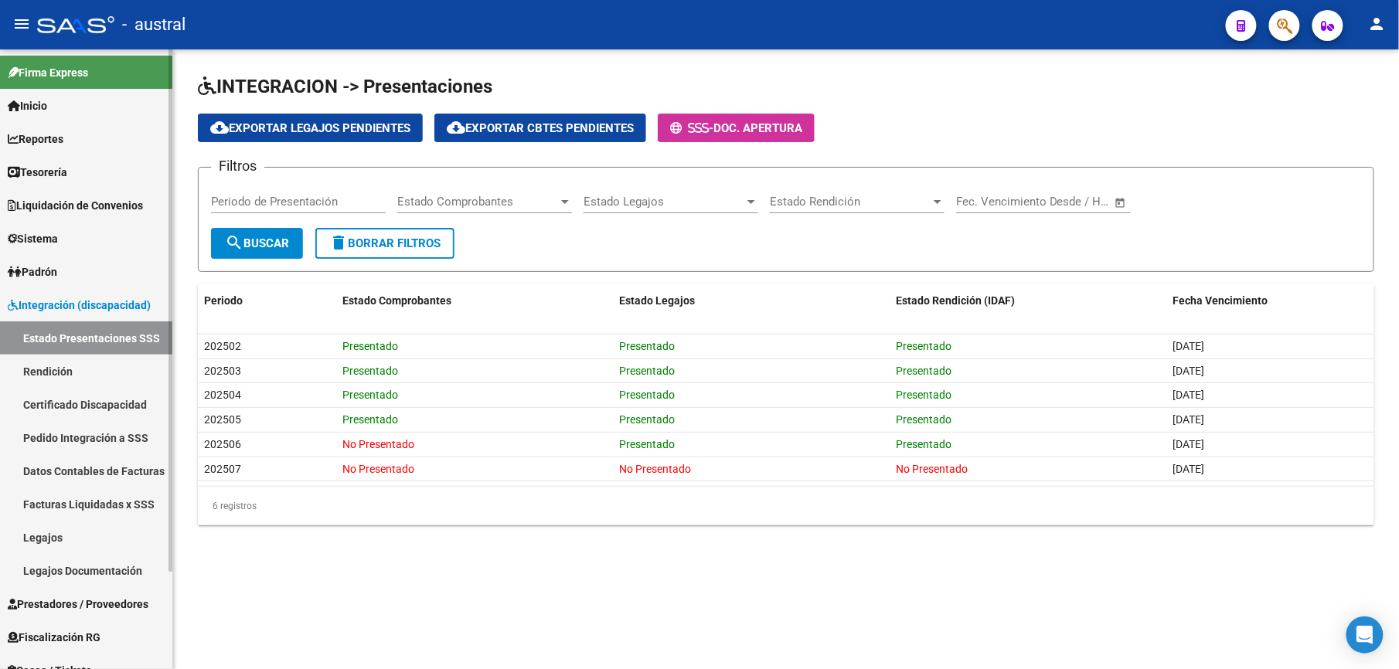
click at [109, 308] on span "Integración (discapacidad)" at bounding box center [79, 305] width 143 height 17
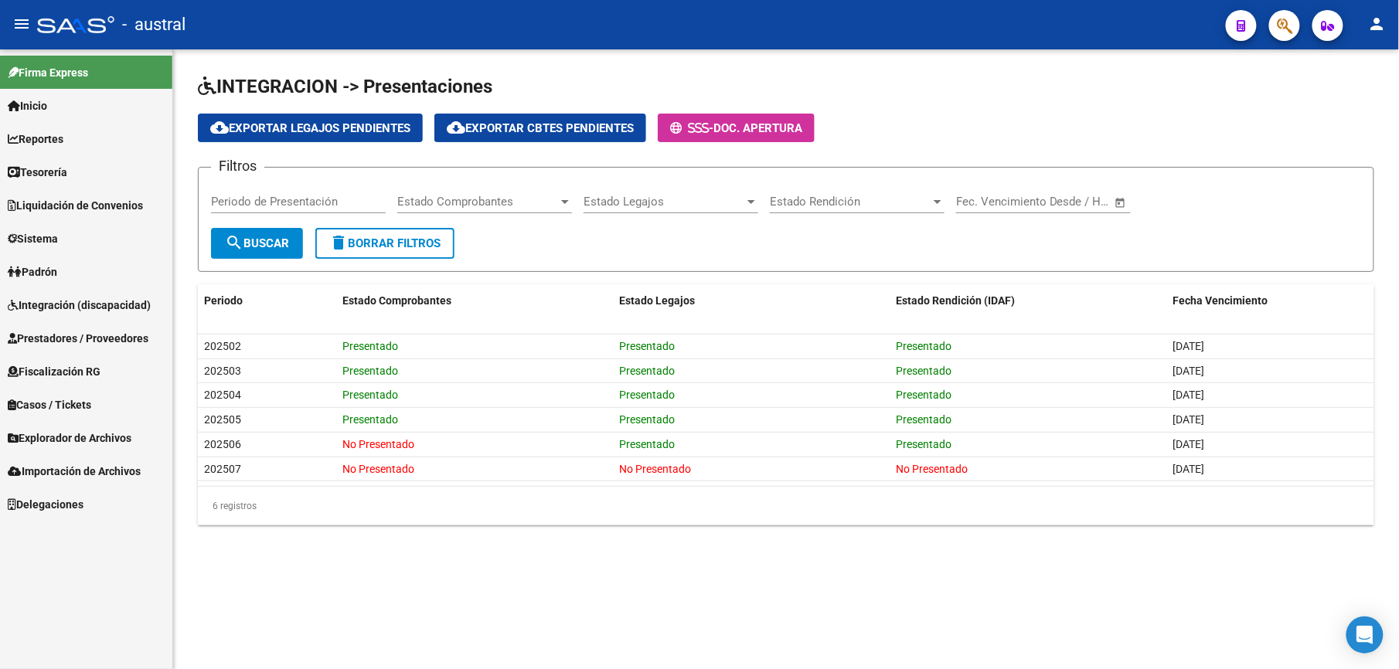
click at [121, 335] on span "Prestadores / Proveedores" at bounding box center [78, 338] width 141 height 17
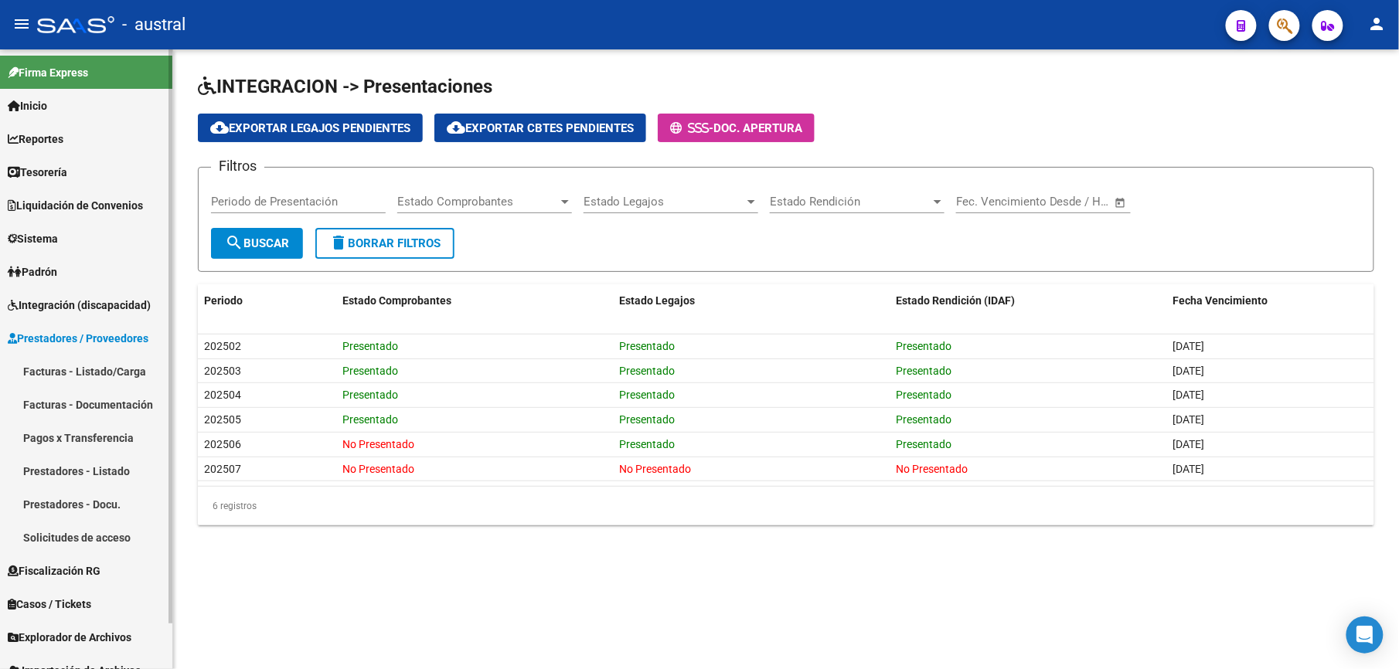
click at [114, 369] on link "Facturas - Listado/Carga" at bounding box center [86, 371] width 172 height 33
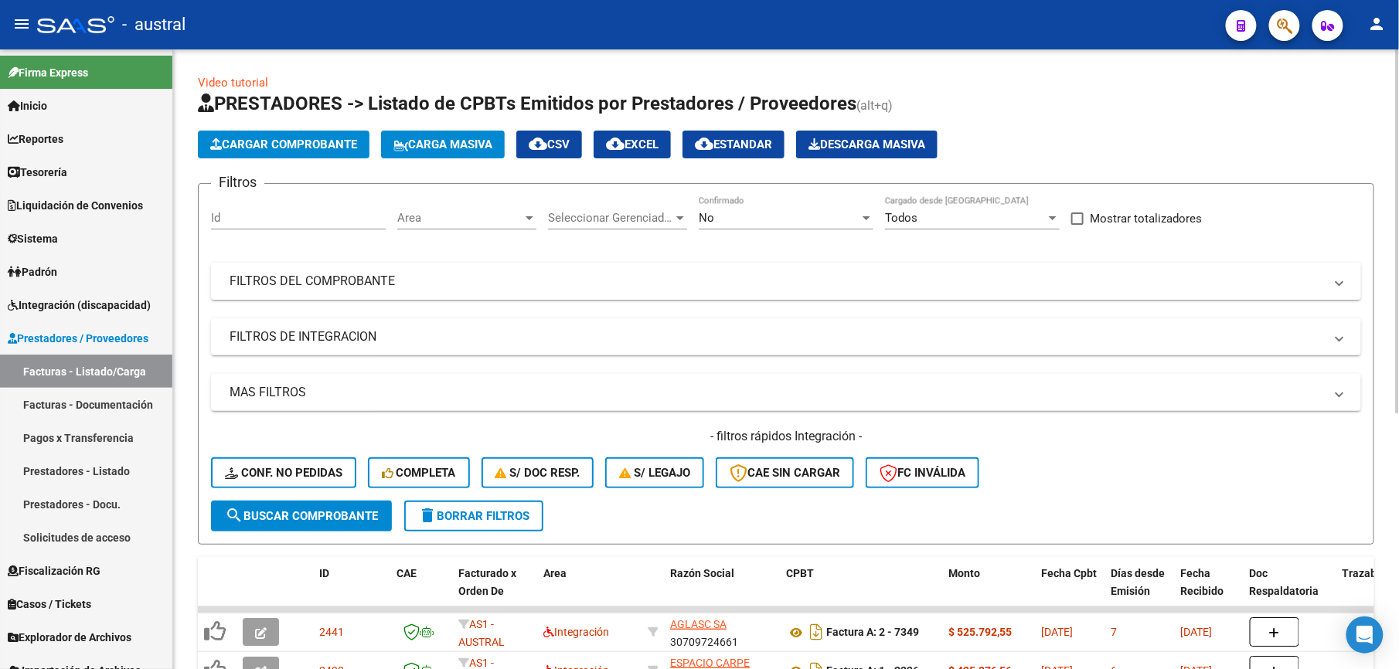
click at [356, 283] on mat-panel-title "FILTROS DEL COMPROBANTE" at bounding box center [777, 281] width 1094 height 17
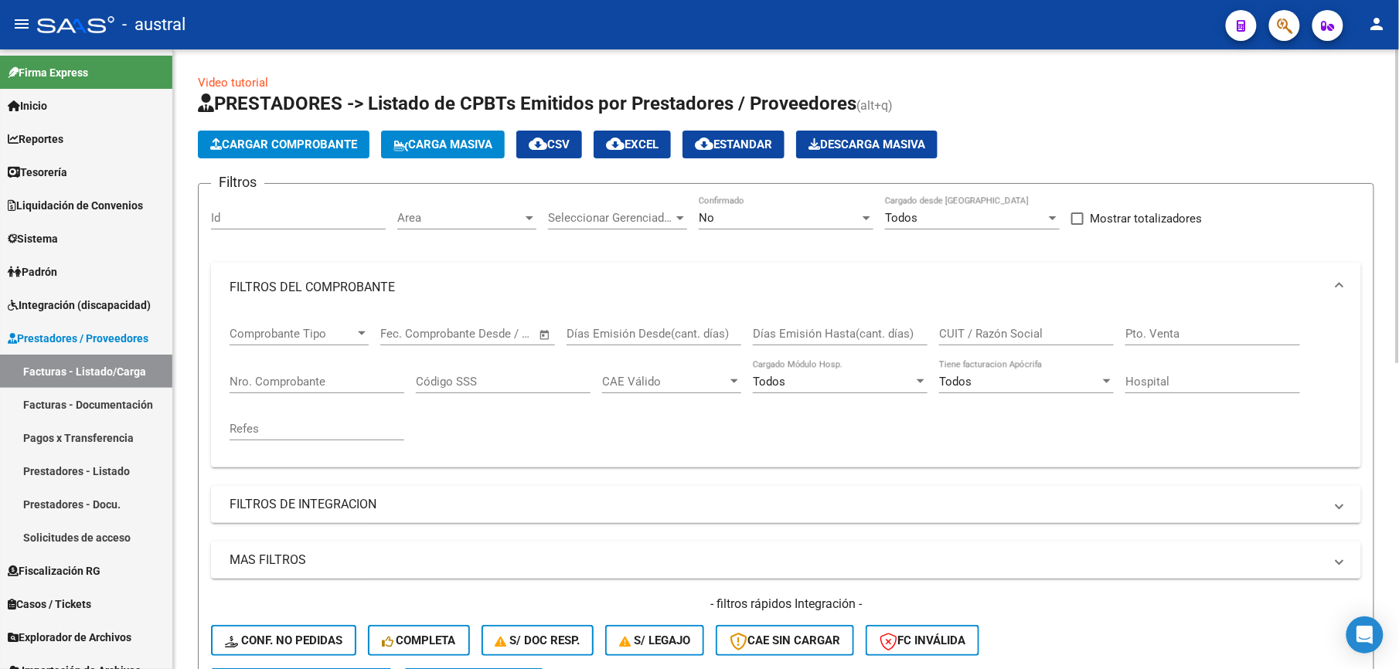
click at [993, 328] on input "CUIT / Razón Social" at bounding box center [1026, 334] width 175 height 14
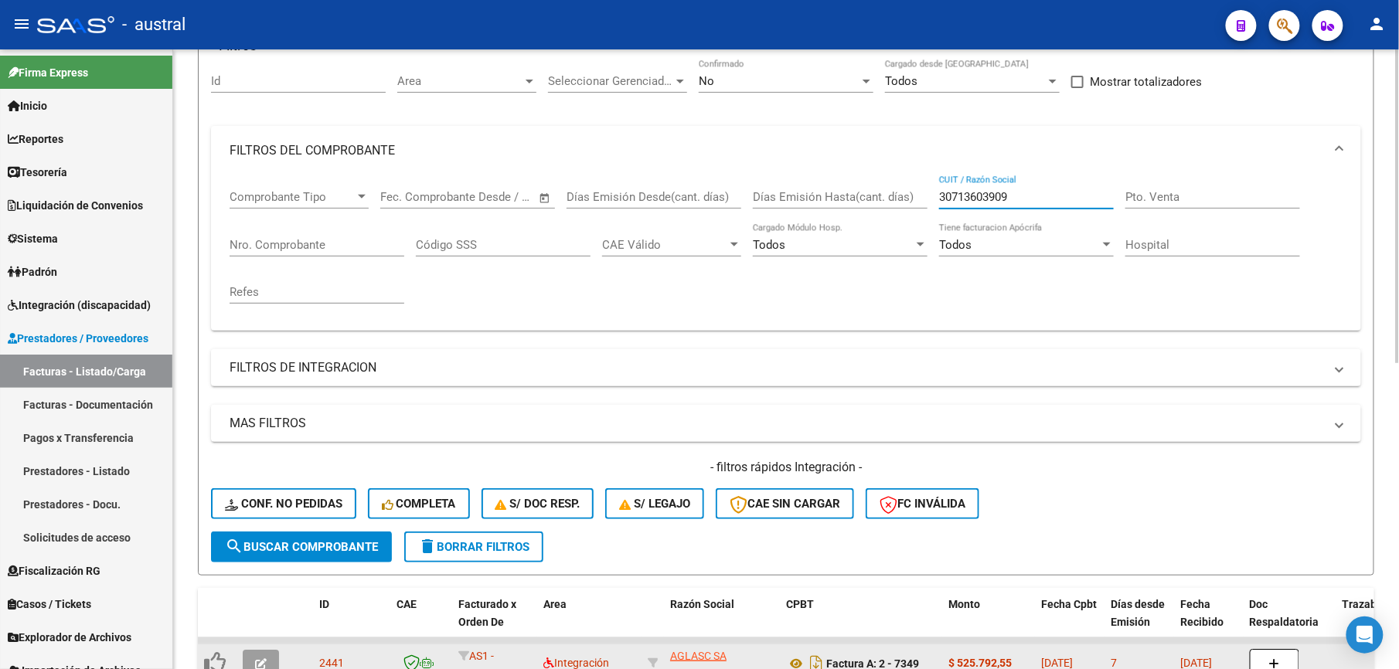
scroll to position [309, 0]
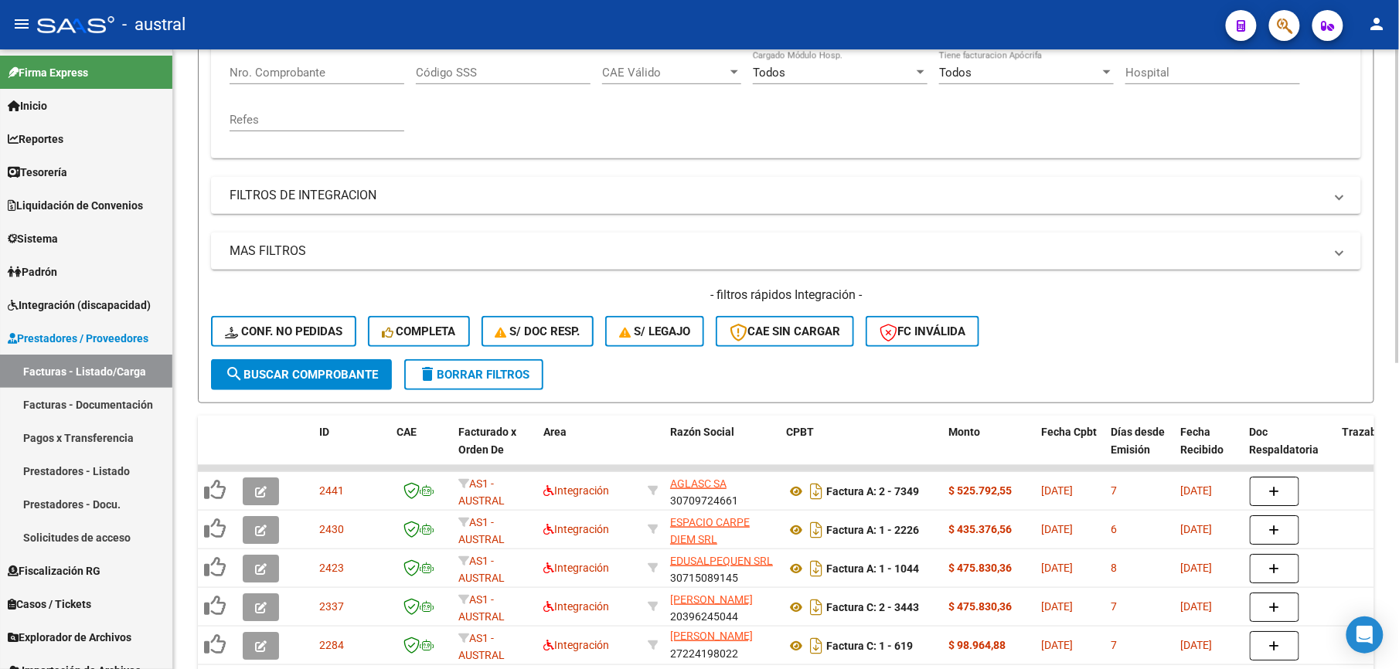
type input "30713603909"
click at [350, 385] on button "search Buscar Comprobante" at bounding box center [301, 374] width 181 height 31
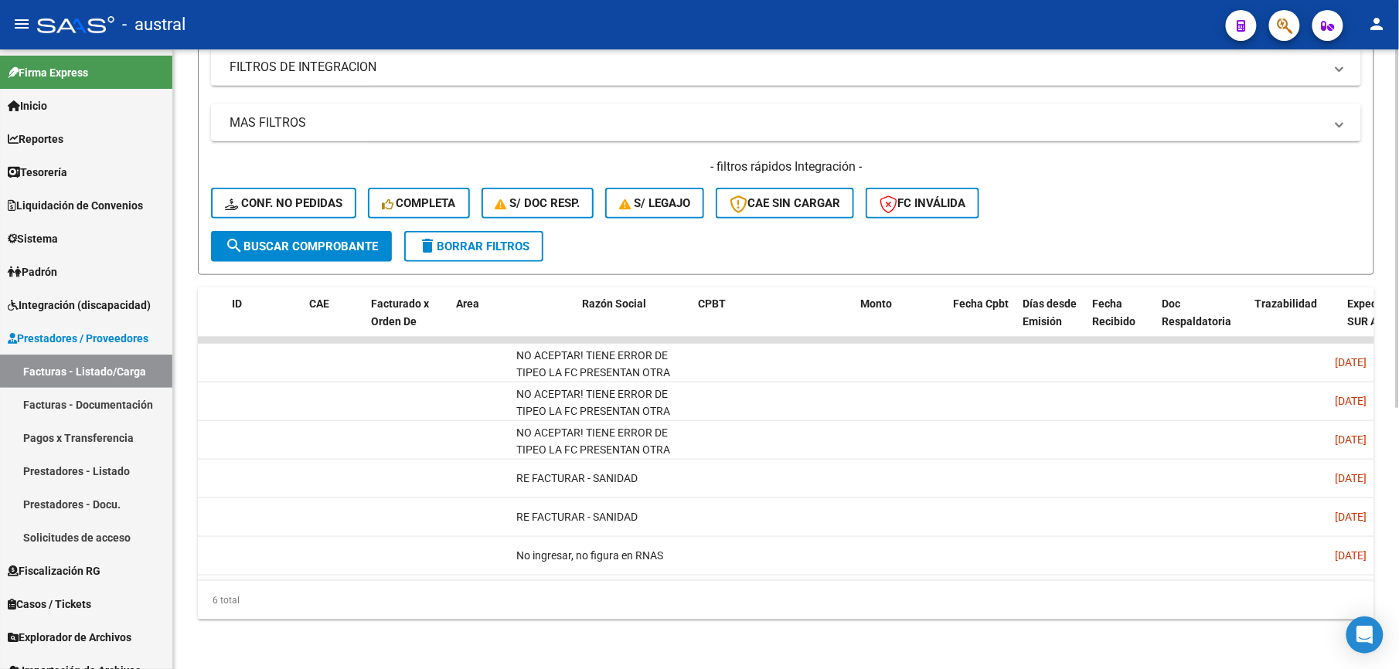
scroll to position [0, 0]
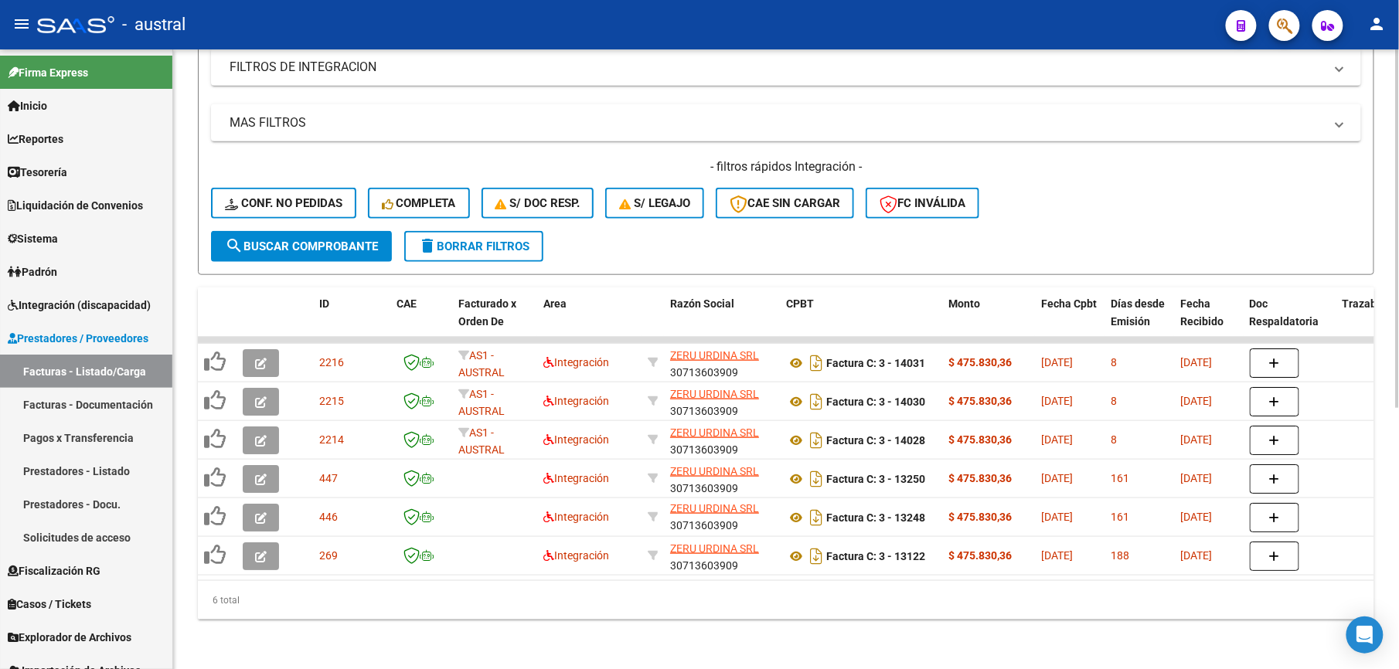
click at [523, 240] on span "delete Borrar Filtros" at bounding box center [473, 247] width 111 height 14
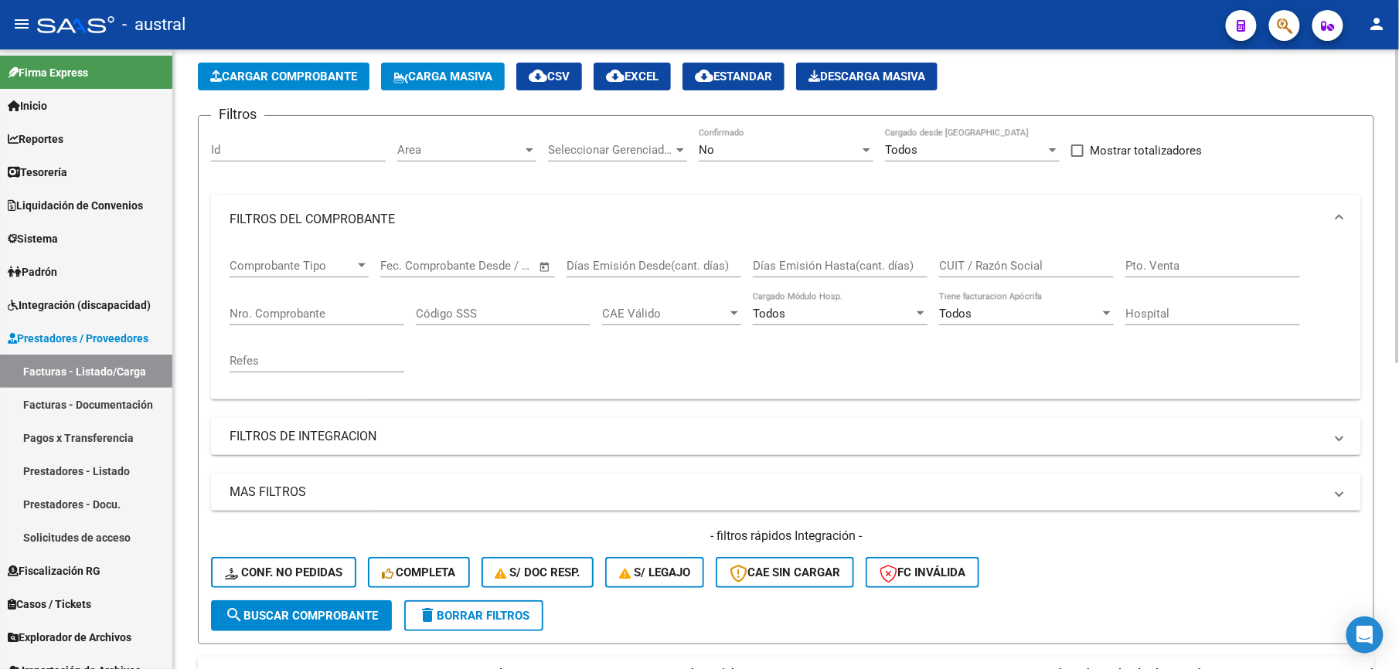
scroll to position [40, 0]
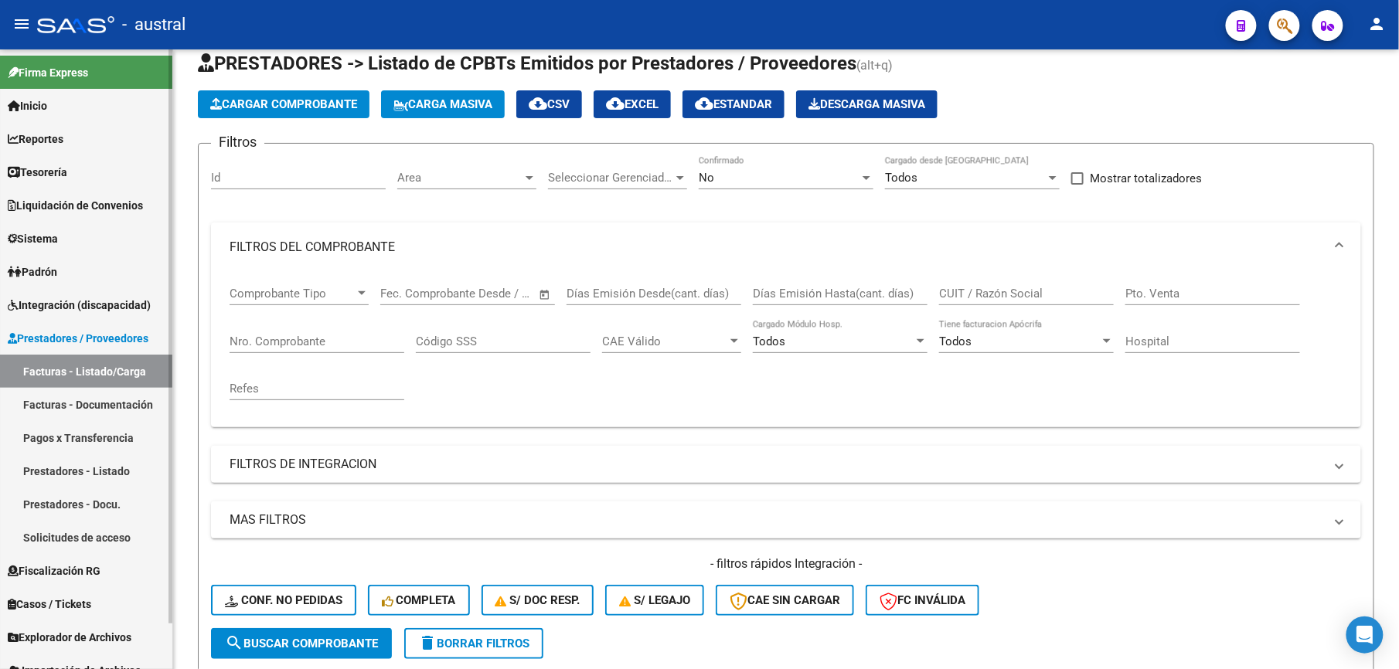
click at [87, 338] on span "Prestadores / Proveedores" at bounding box center [78, 338] width 141 height 17
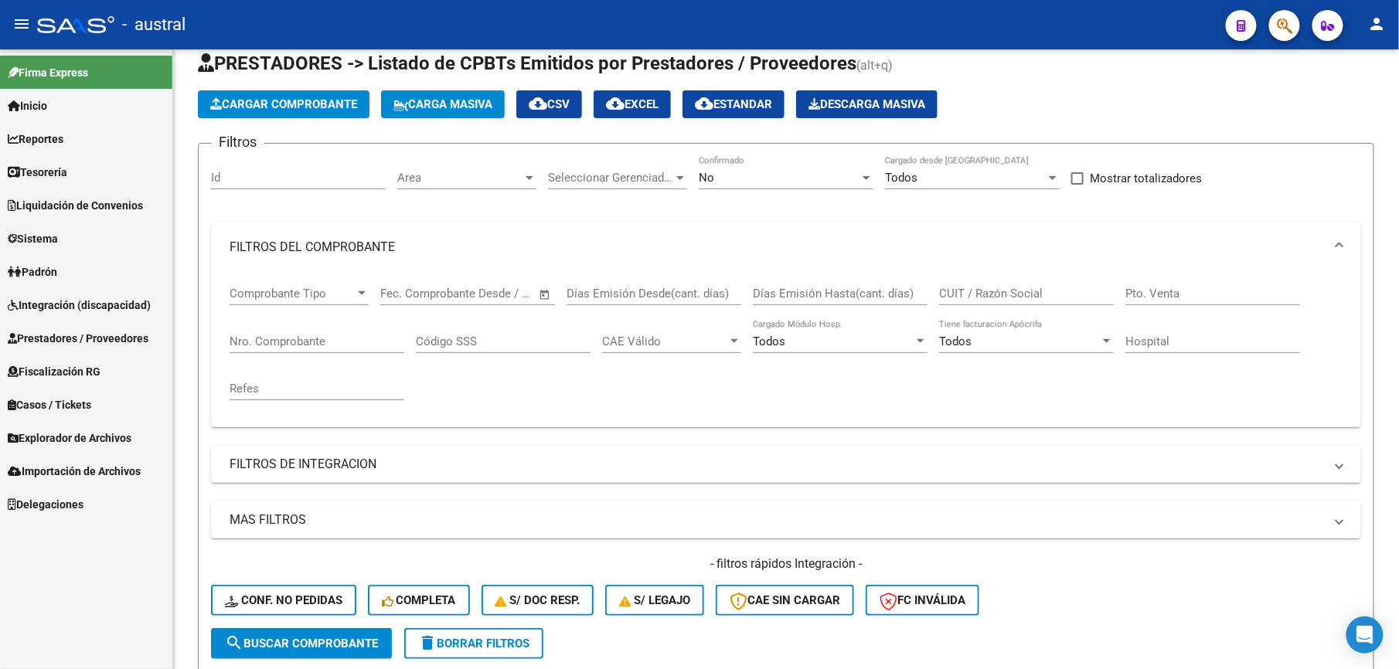
click at [83, 311] on span "Integración (discapacidad)" at bounding box center [79, 305] width 143 height 17
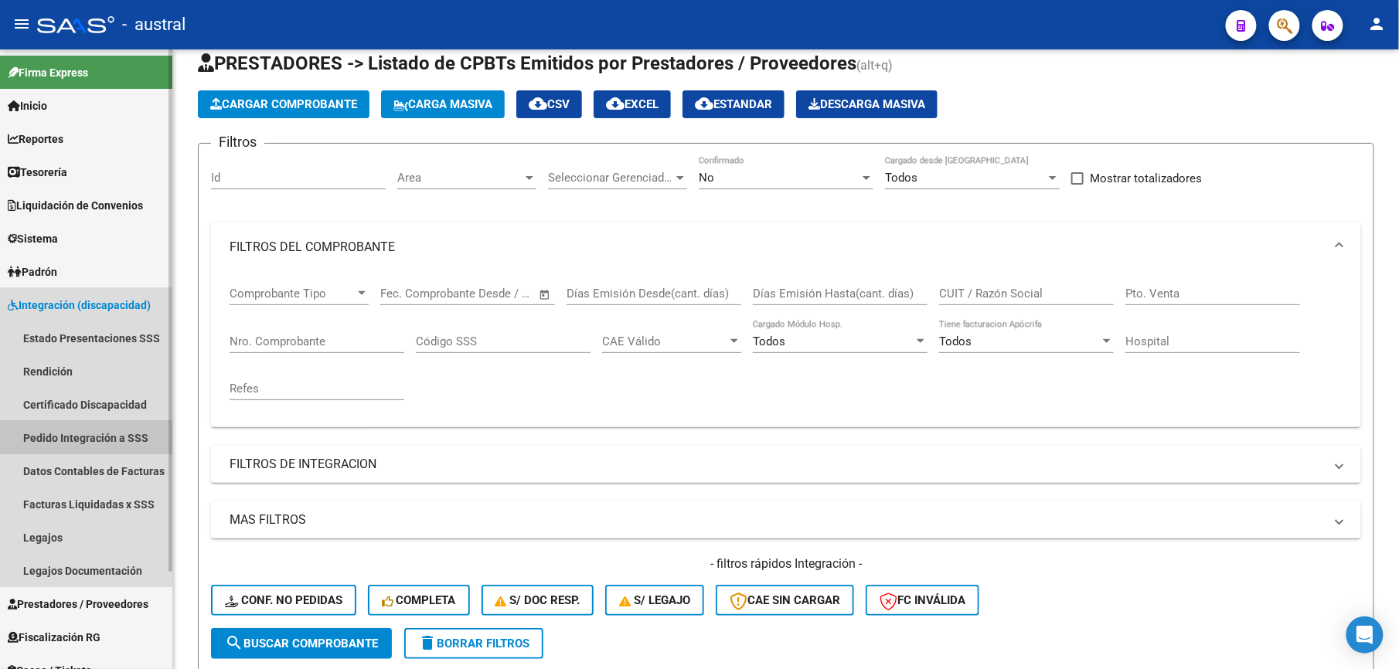
click at [113, 436] on link "Pedido Integración a SSS" at bounding box center [86, 437] width 172 height 33
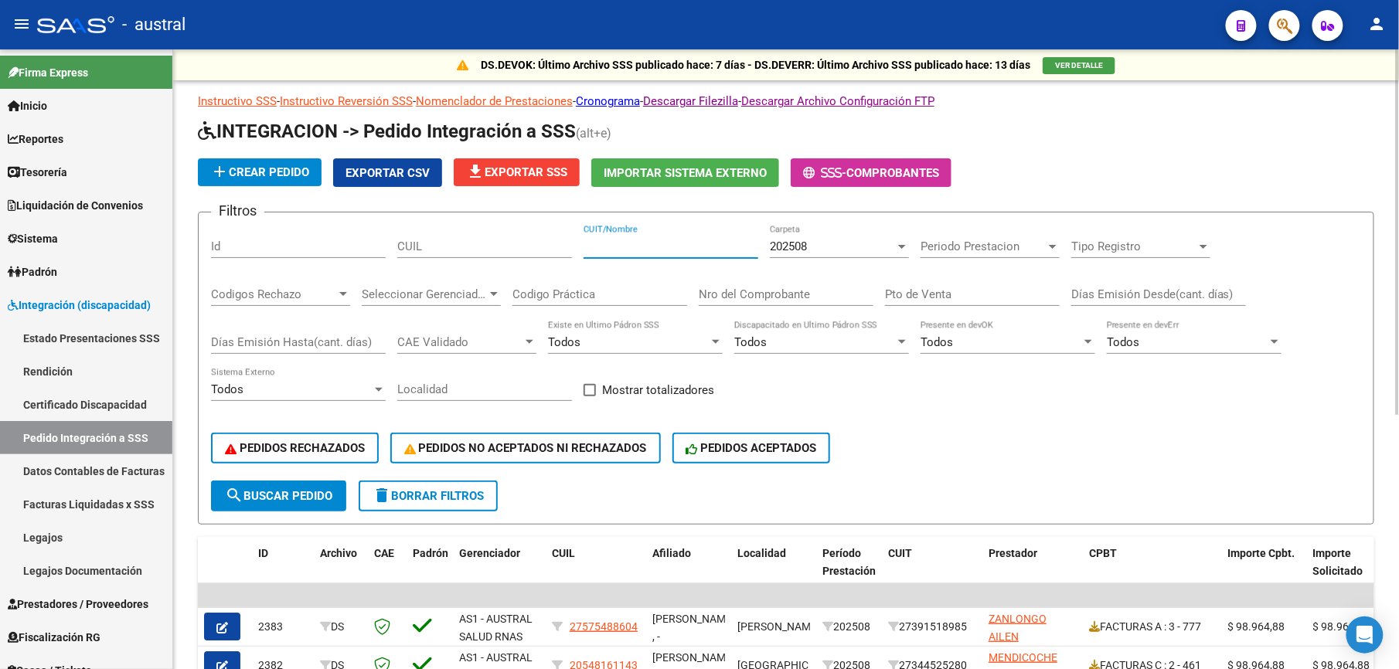
click at [628, 247] on input "CUIT/Nombre" at bounding box center [671, 247] width 175 height 14
type input "30716555557"
click at [305, 493] on span "search Buscar Pedido" at bounding box center [278, 496] width 107 height 14
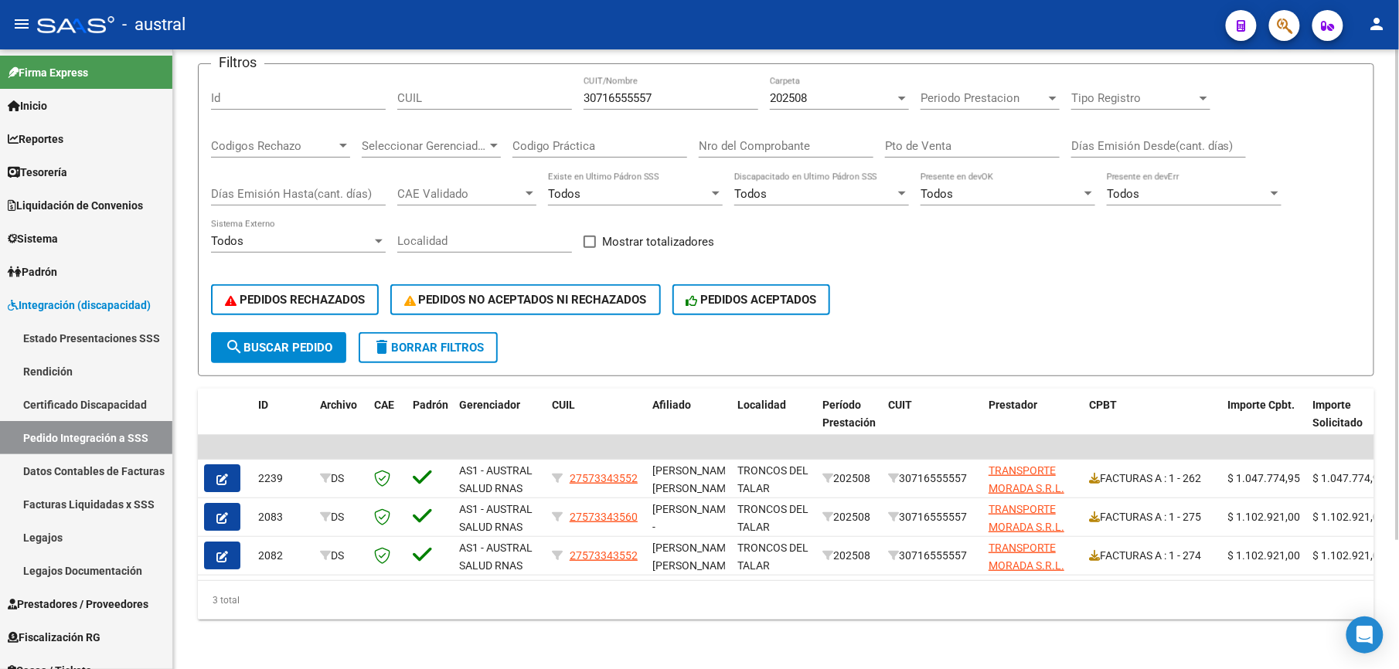
scroll to position [162, 0]
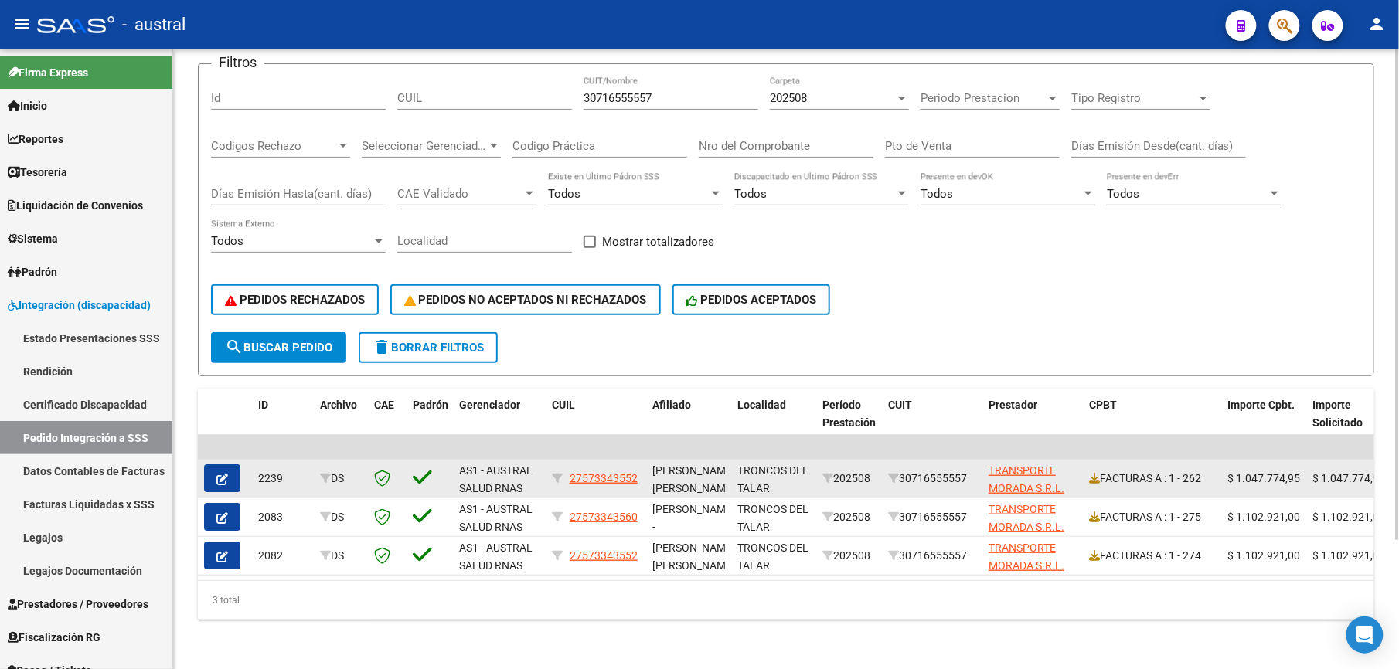
click at [223, 474] on icon "button" at bounding box center [222, 480] width 12 height 12
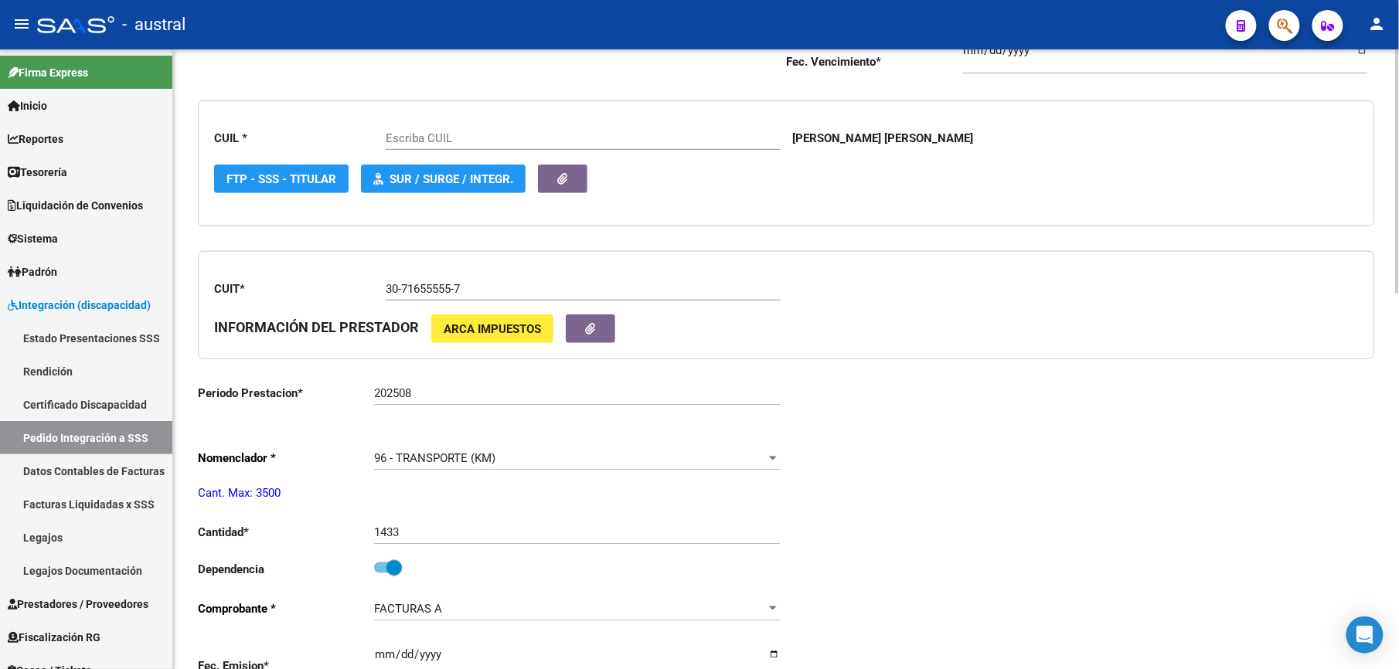
scroll to position [412, 0]
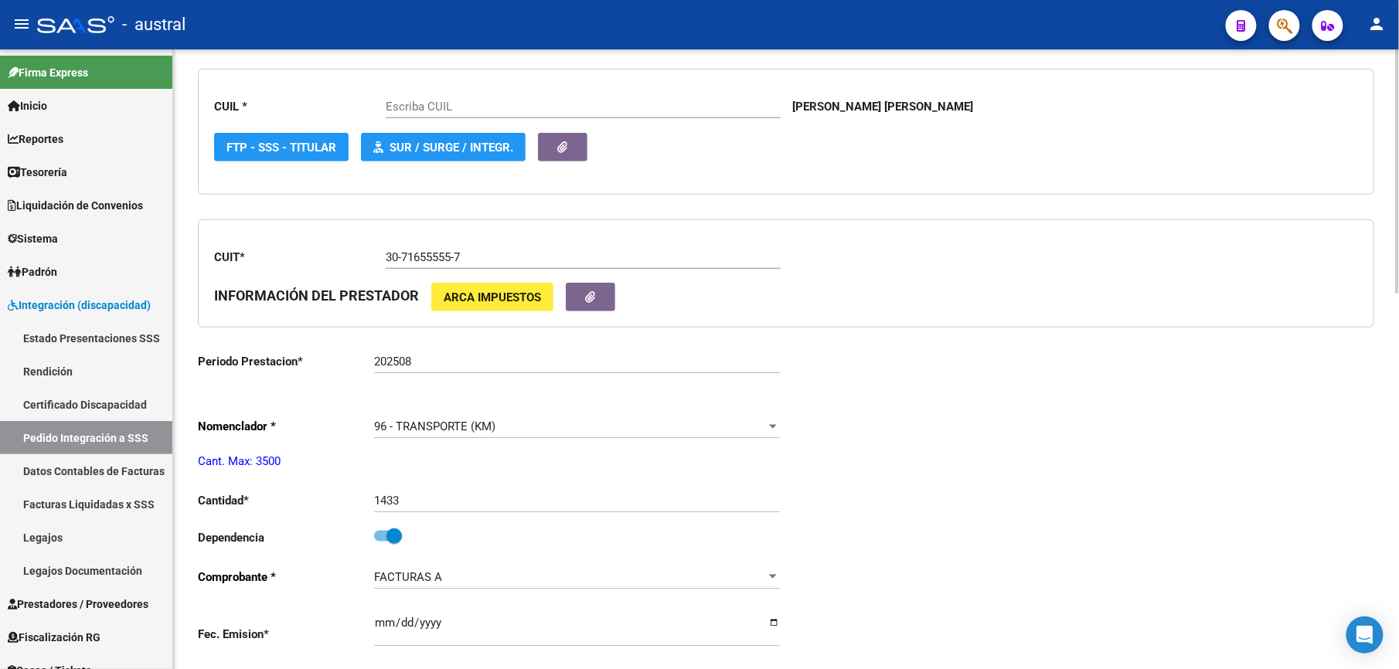
type input "27573343552"
click at [443, 366] on input "202508" at bounding box center [577, 362] width 406 height 14
type input "202506"
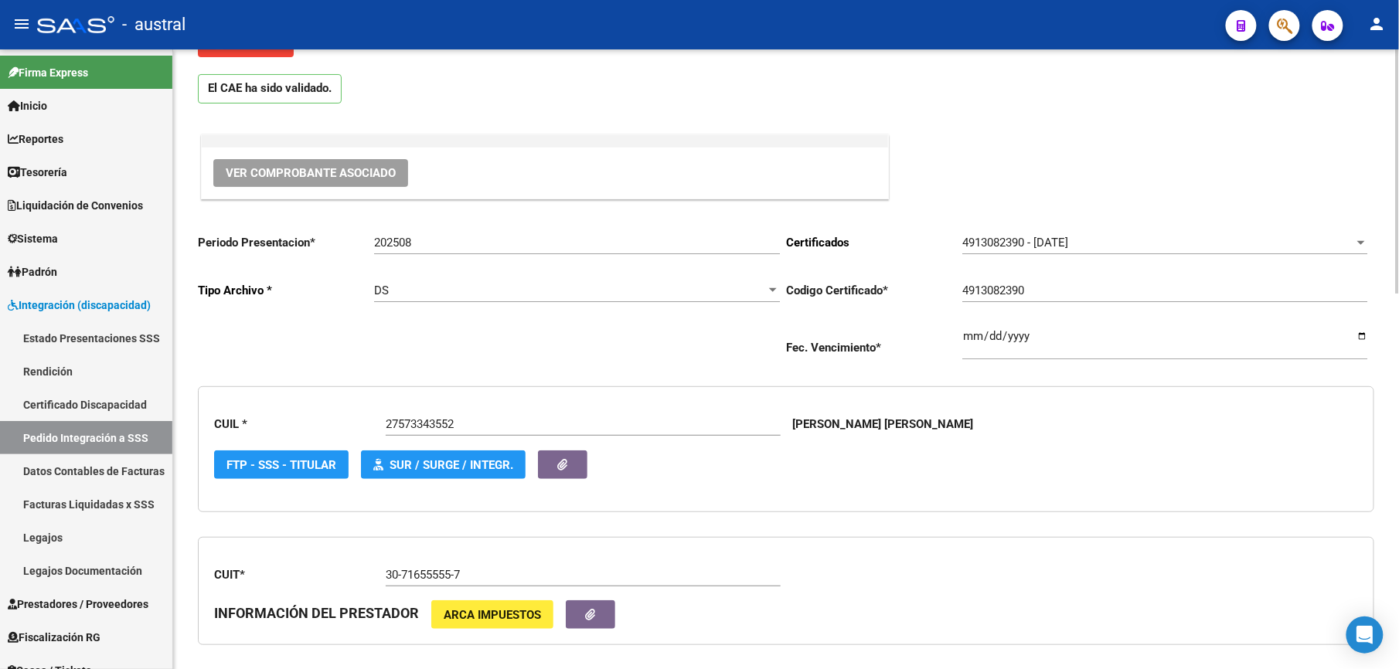
scroll to position [0, 0]
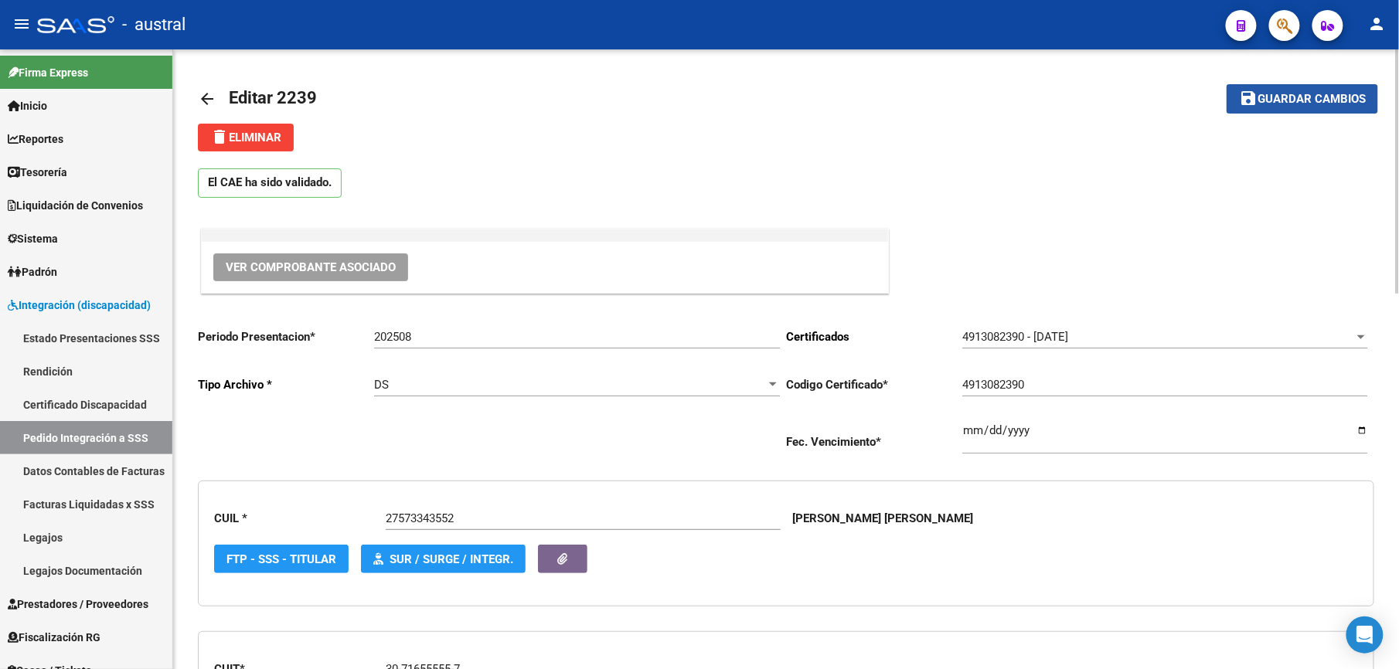
click at [1302, 102] on span "Guardar cambios" at bounding box center [1312, 100] width 108 height 14
click at [1300, 110] on button "save Guardar cambios" at bounding box center [1302, 98] width 151 height 29
click at [1283, 108] on button "save Guardar cambios" at bounding box center [1302, 98] width 151 height 29
drag, startPoint x: 1277, startPoint y: 105, endPoint x: 1237, endPoint y: 113, distance: 40.9
click at [1277, 105] on span "Guardar cambios" at bounding box center [1312, 100] width 108 height 14
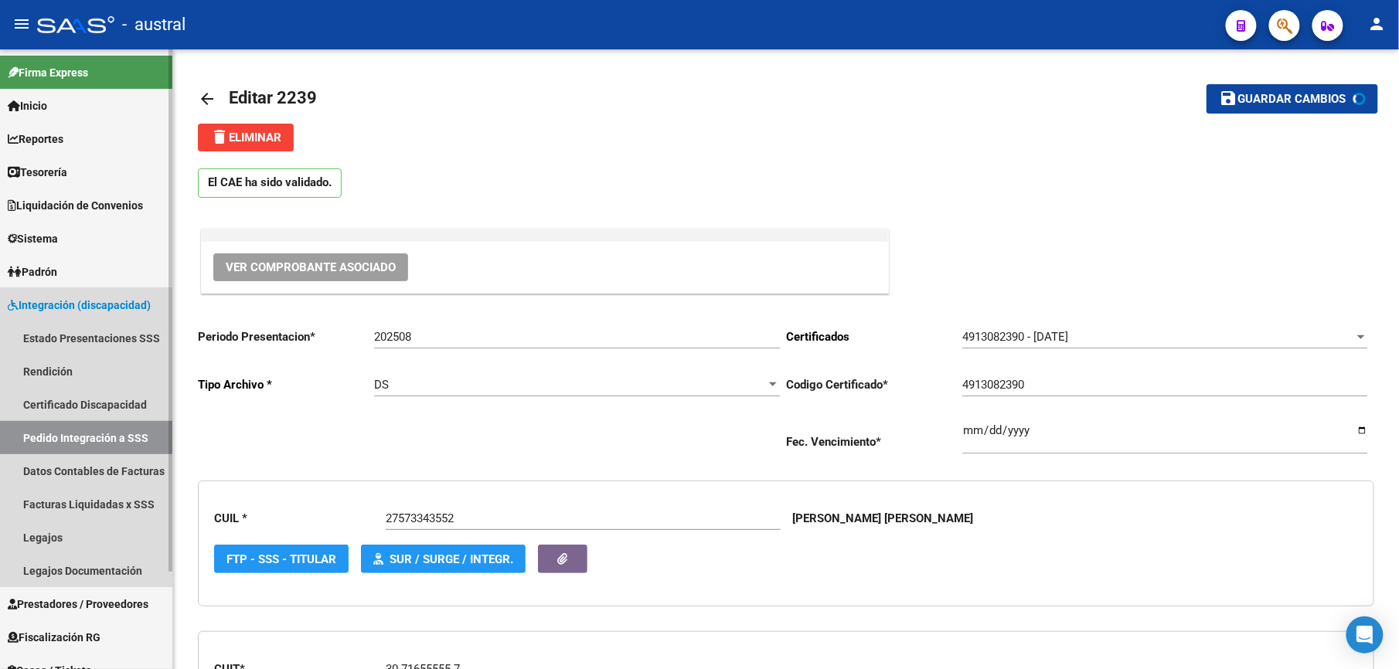
click at [121, 436] on link "Pedido Integración a SSS" at bounding box center [86, 437] width 172 height 33
